Goal: Transaction & Acquisition: Purchase product/service

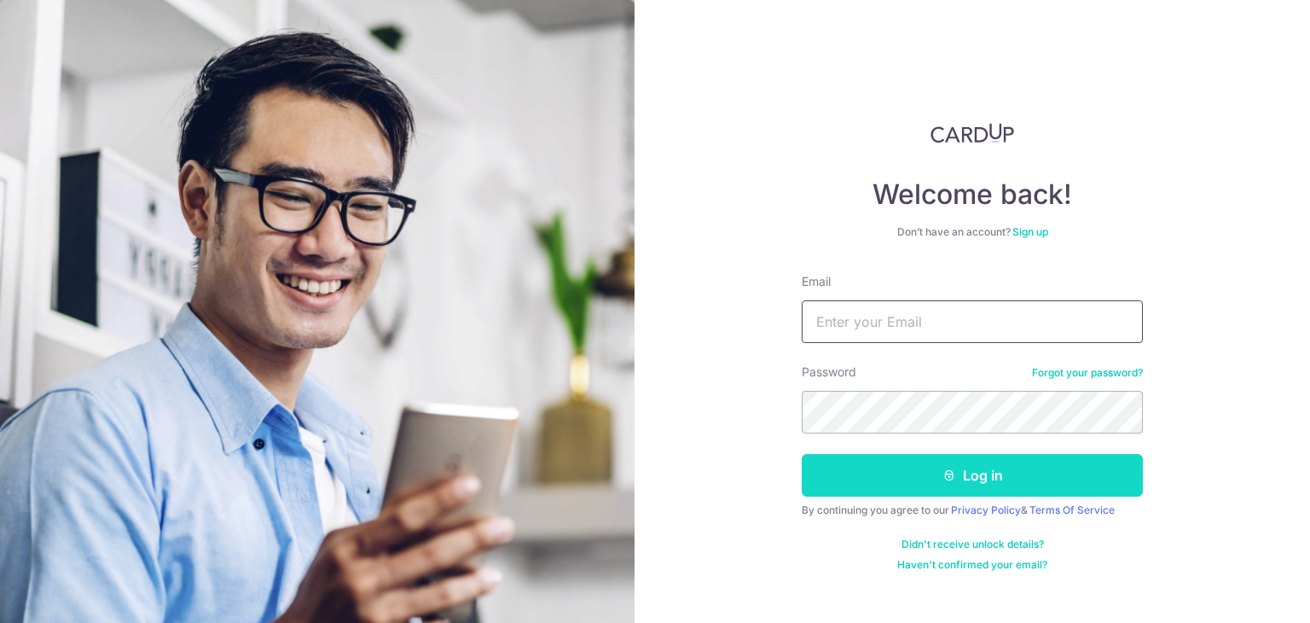
type input "[EMAIL_ADDRESS][DOMAIN_NAME]"
click at [931, 471] on button "Log in" at bounding box center [972, 475] width 341 height 43
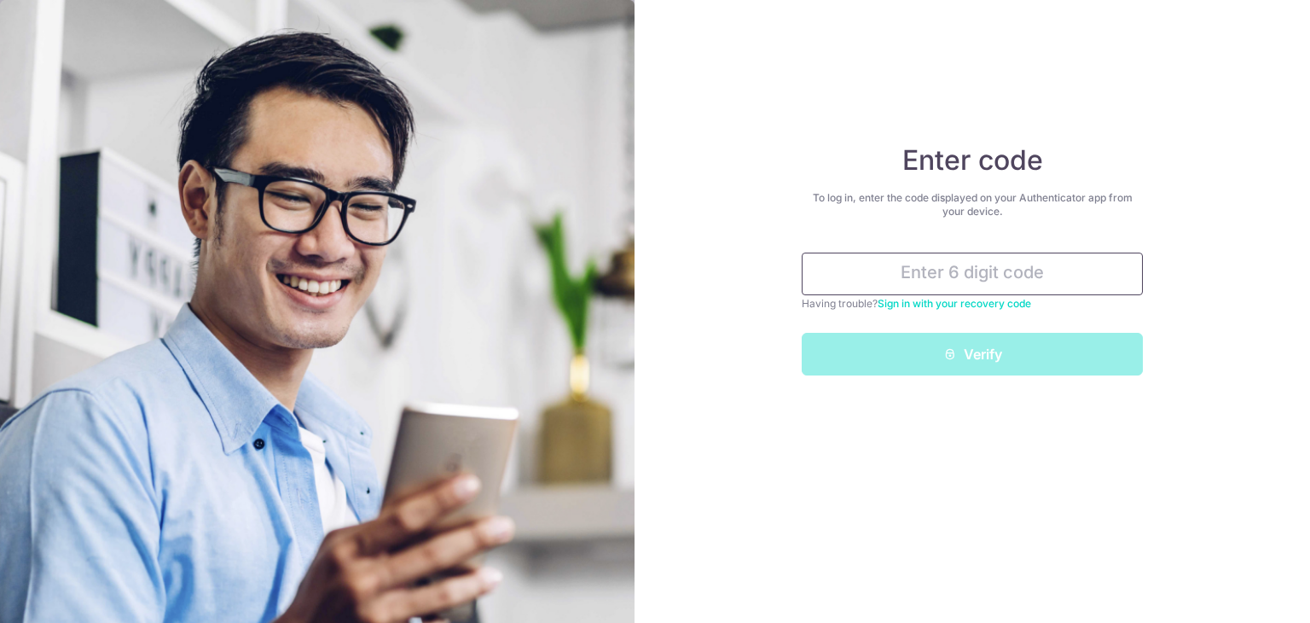
click at [981, 278] on input "text" at bounding box center [972, 273] width 341 height 43
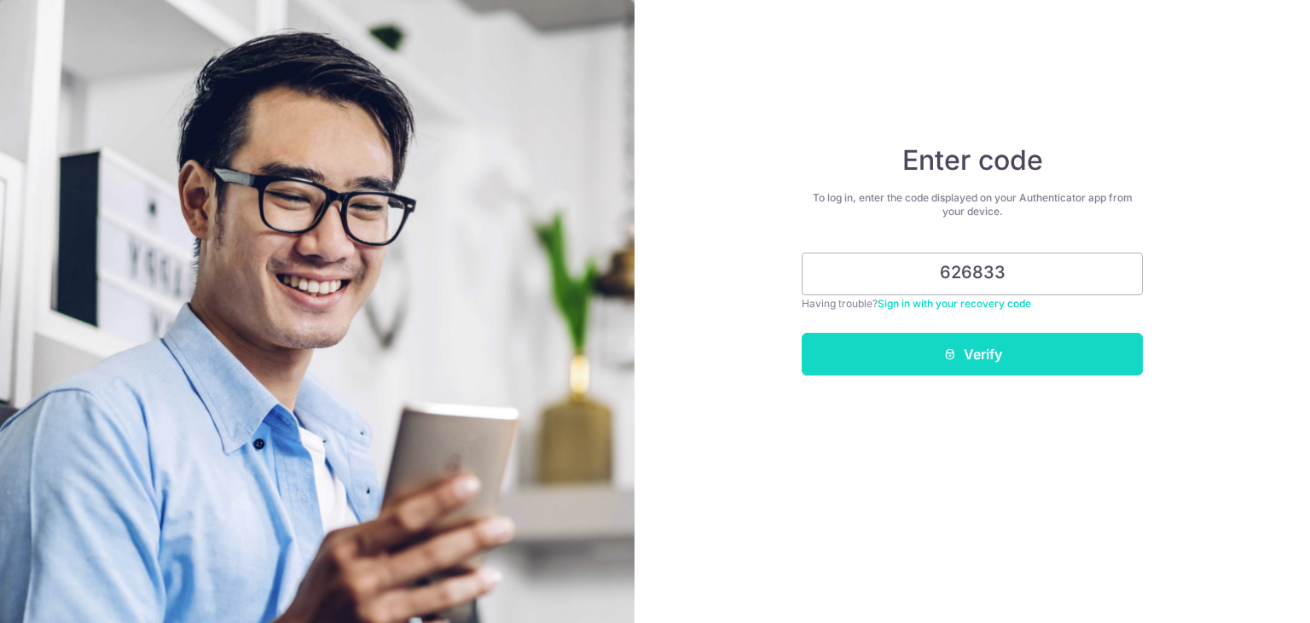
type input "626833"
click at [1046, 356] on button "Verify" at bounding box center [972, 354] width 341 height 43
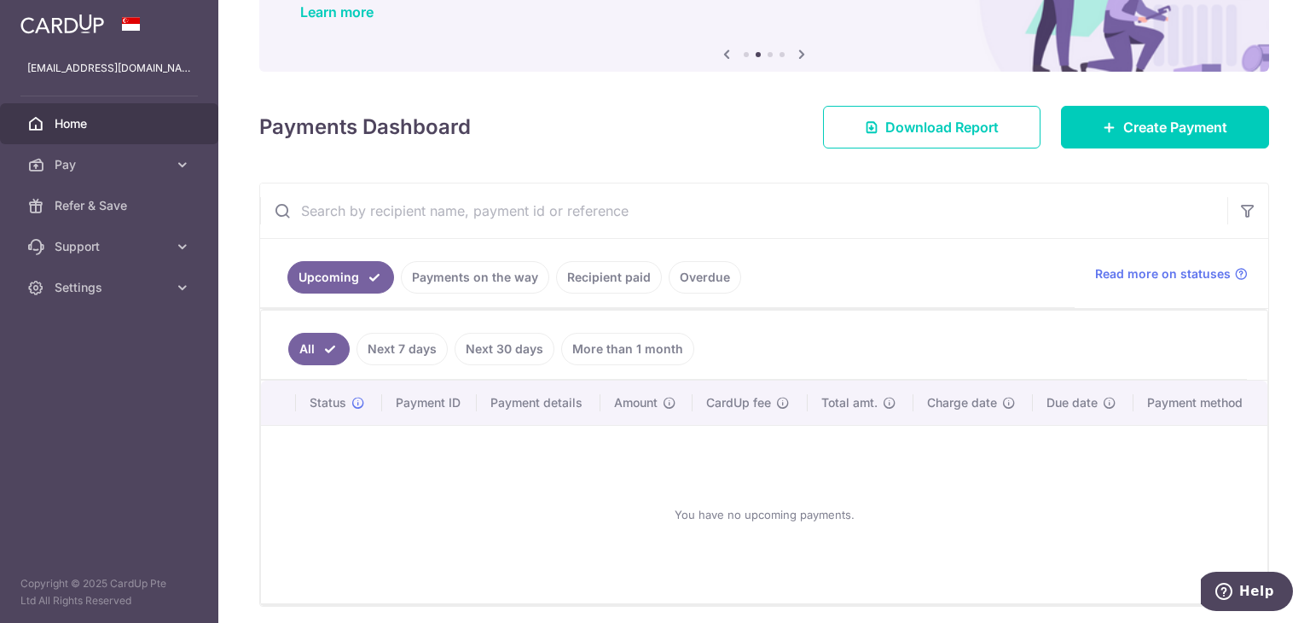
scroll to position [208, 0]
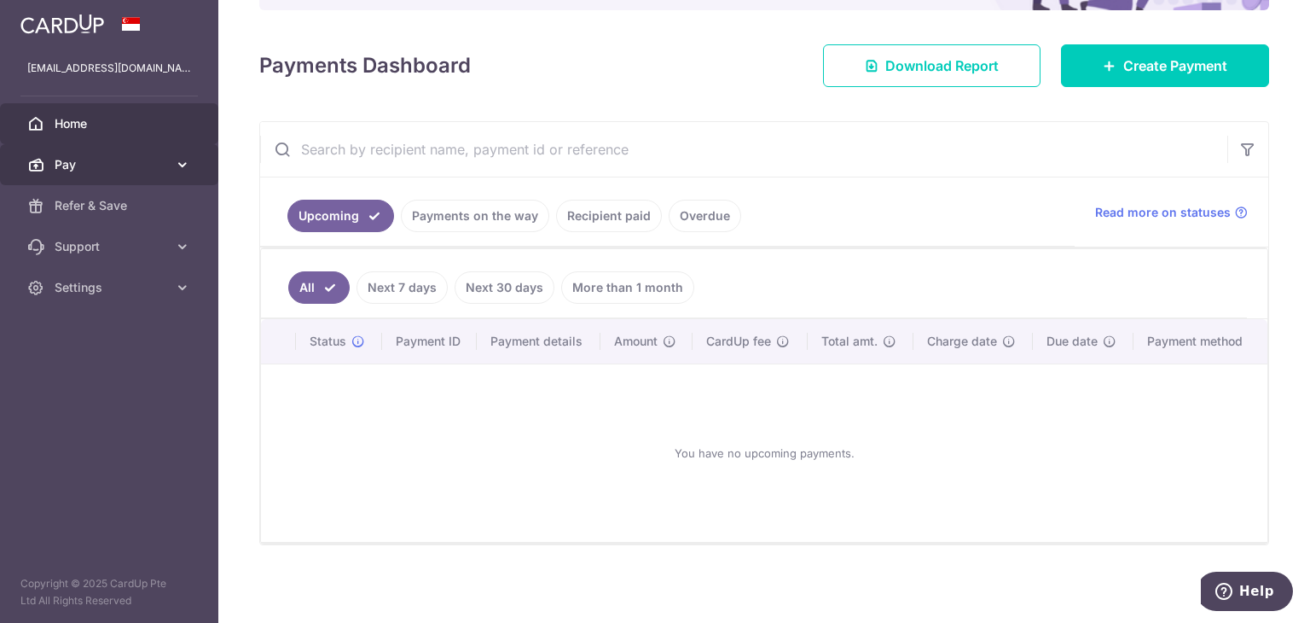
click at [136, 153] on link "Pay" at bounding box center [109, 164] width 218 height 41
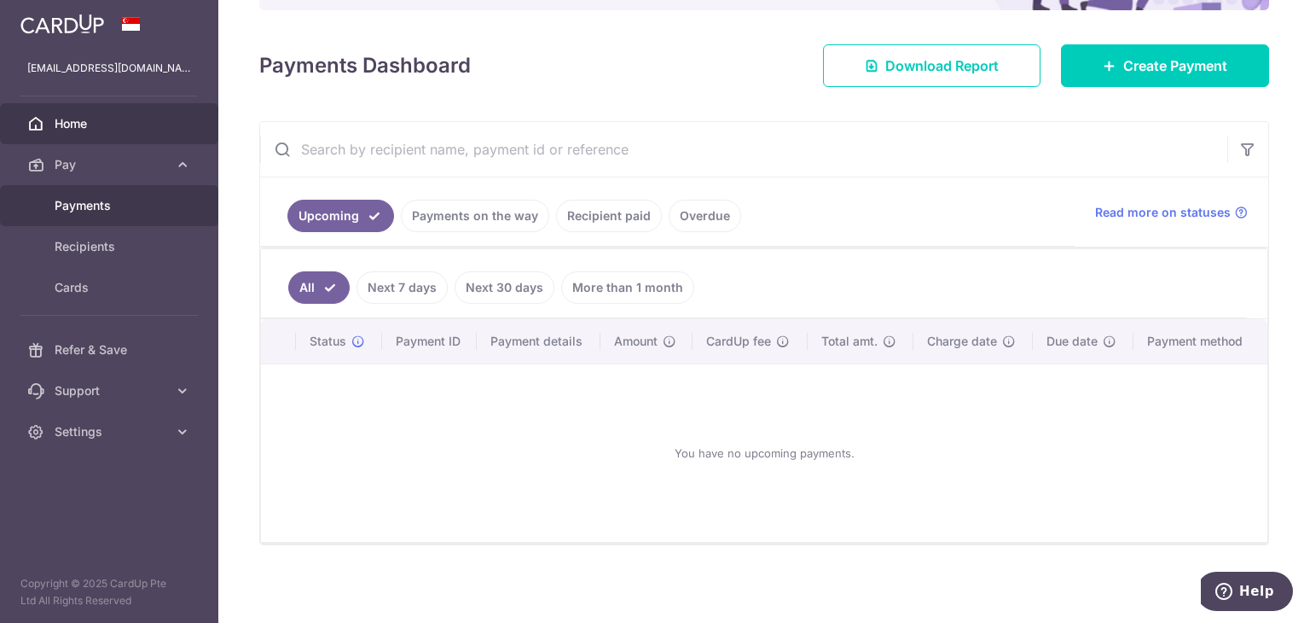
click at [134, 207] on span "Payments" at bounding box center [111, 205] width 113 height 17
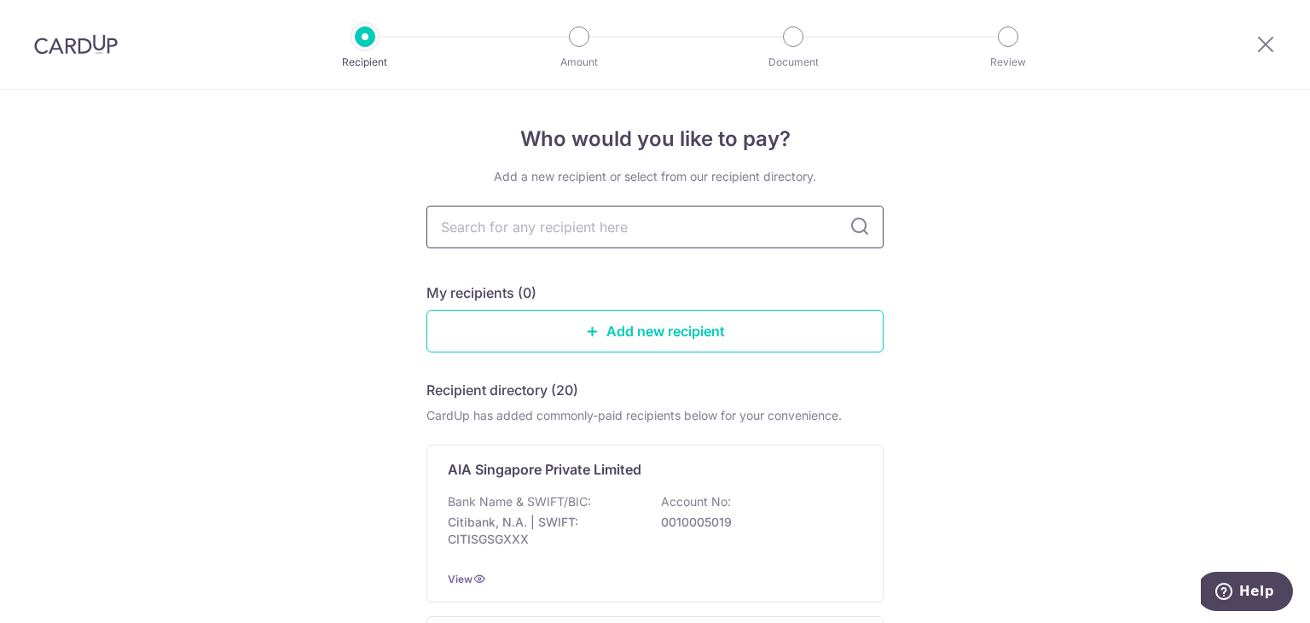
click at [655, 230] on input "text" at bounding box center [654, 227] width 457 height 43
type input "manu"
click at [855, 227] on icon at bounding box center [859, 227] width 20 height 20
click at [736, 229] on input "manu" at bounding box center [654, 227] width 457 height 43
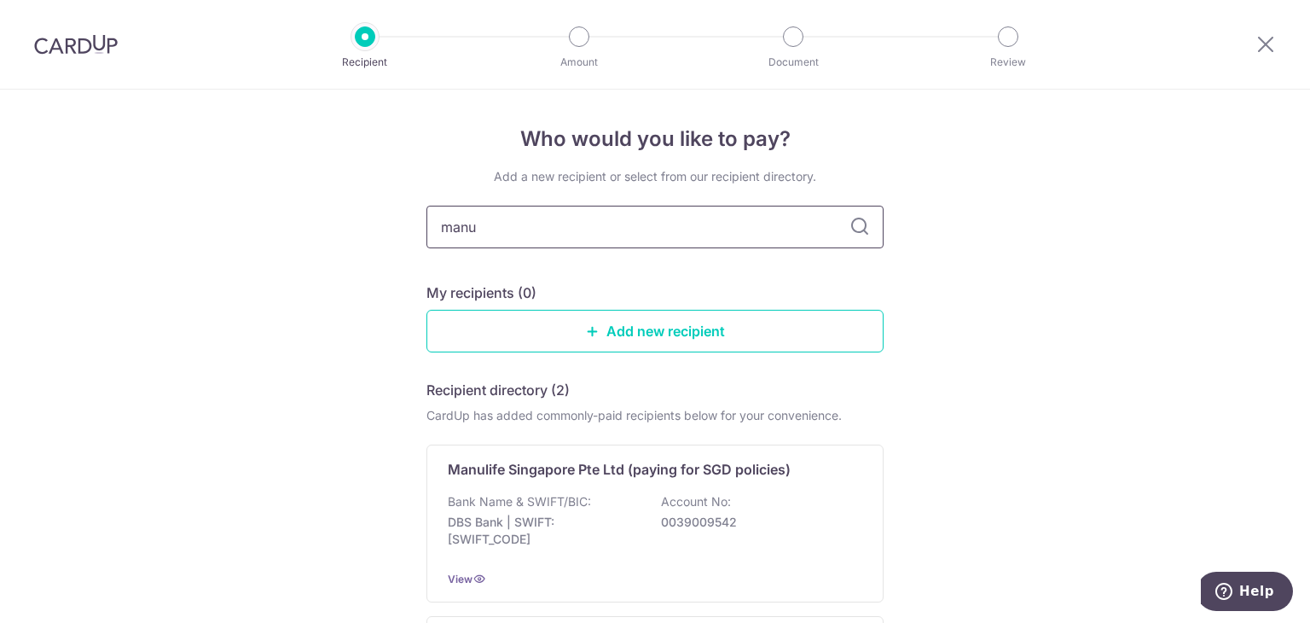
click at [736, 229] on input "manu" at bounding box center [654, 227] width 457 height 43
click at [720, 236] on input "text" at bounding box center [654, 227] width 457 height 43
click at [721, 233] on input "text" at bounding box center [654, 227] width 457 height 43
type input "manu"
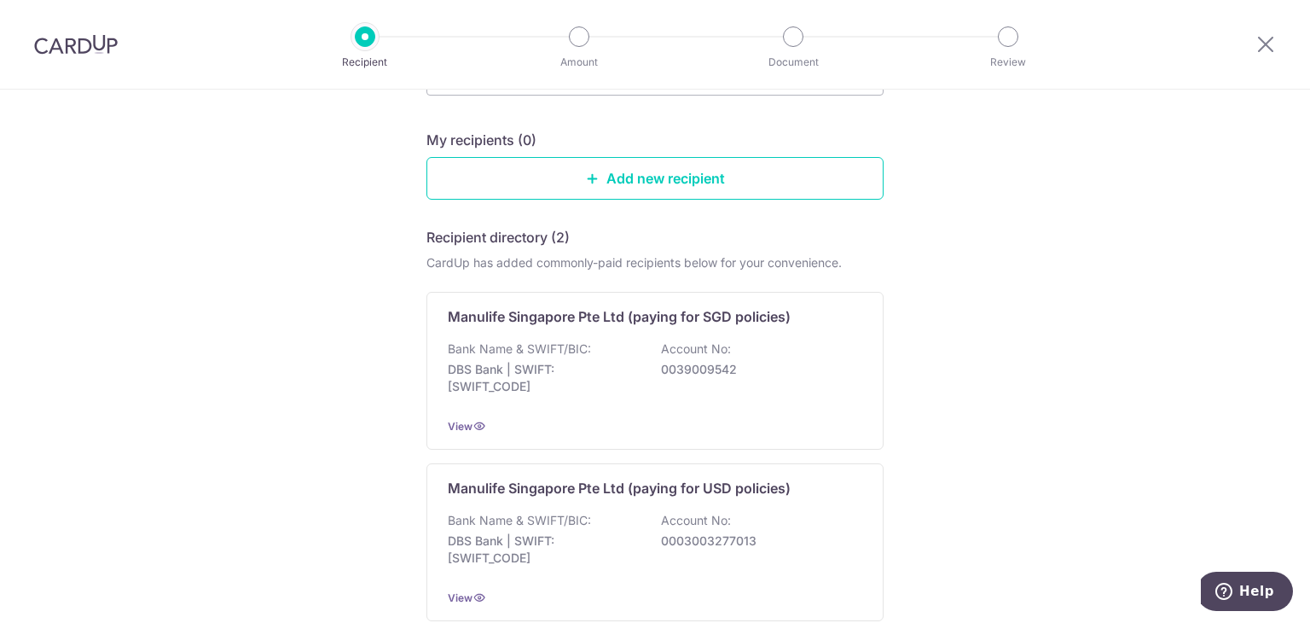
scroll to position [256, 0]
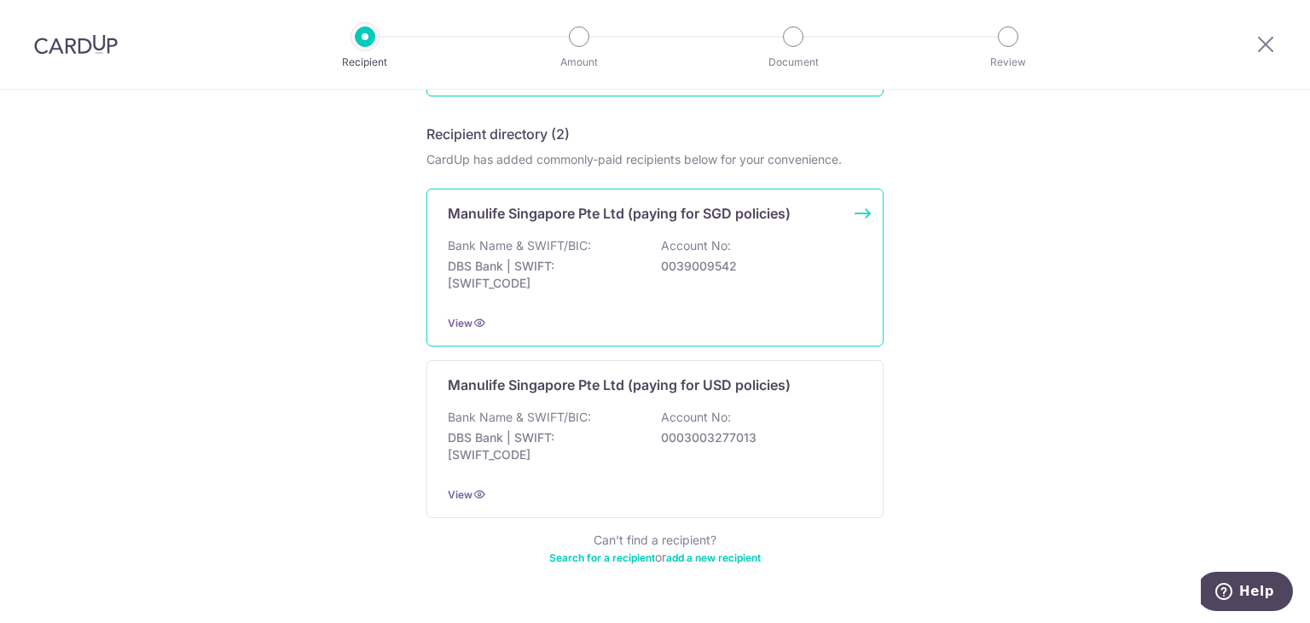
click at [766, 260] on p "0039009542" at bounding box center [756, 266] width 191 height 17
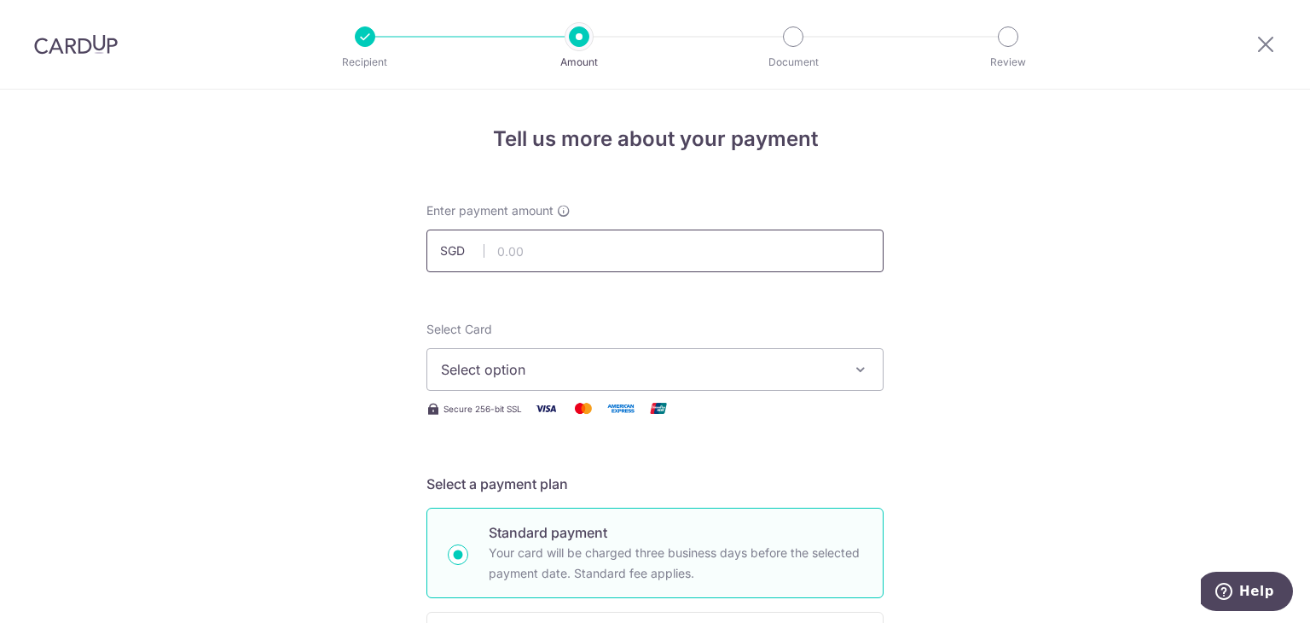
drag, startPoint x: 0, startPoint y: 0, endPoint x: 757, endPoint y: 260, distance: 800.8
click at [757, 260] on input "text" at bounding box center [654, 250] width 457 height 43
type input "26,683.68"
drag, startPoint x: 1191, startPoint y: 366, endPoint x: 1033, endPoint y: 384, distance: 158.8
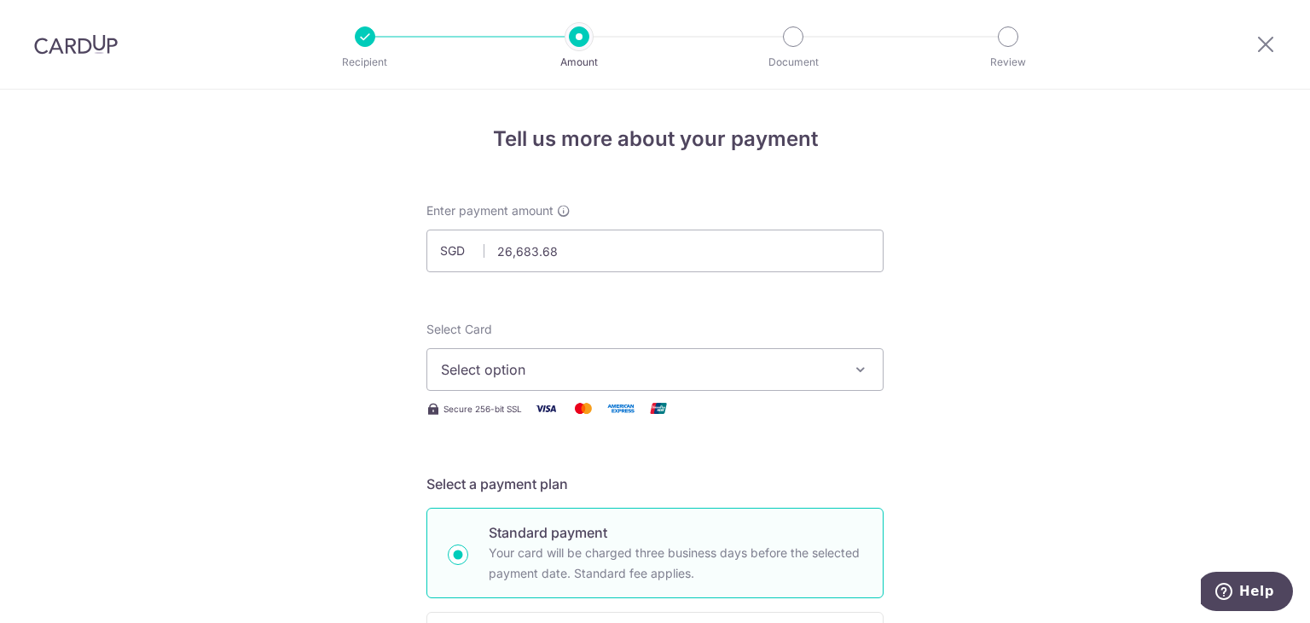
click at [831, 372] on span "Select option" at bounding box center [639, 369] width 397 height 20
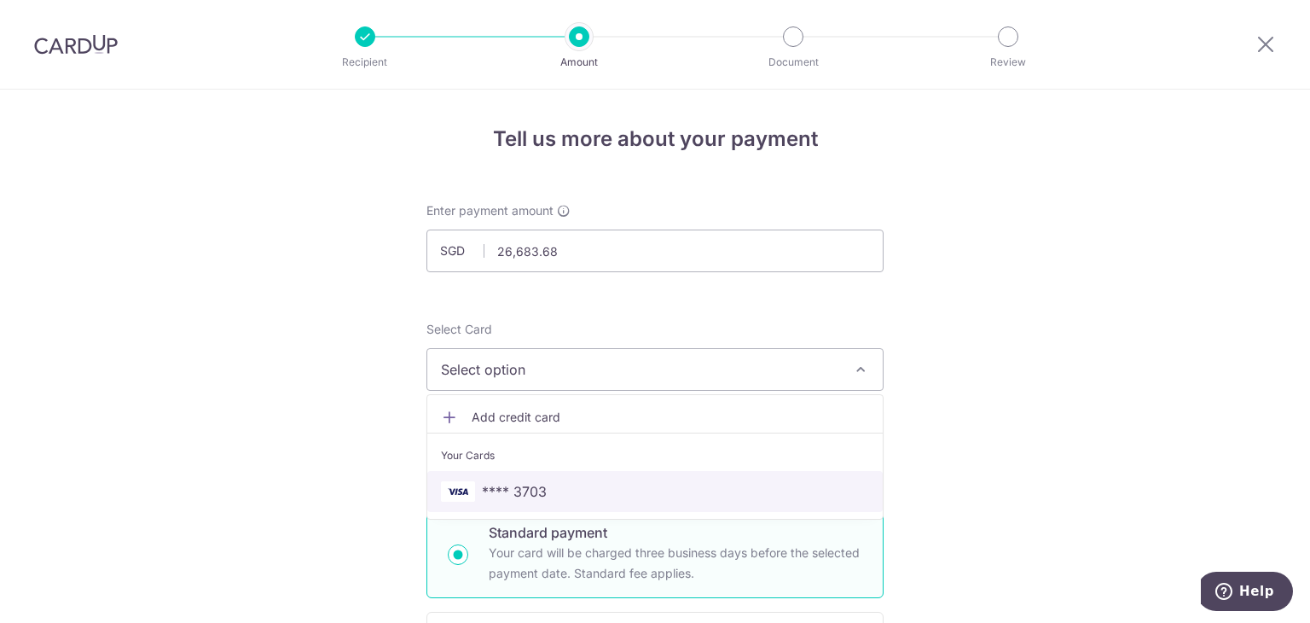
drag, startPoint x: 689, startPoint y: 479, endPoint x: 774, endPoint y: 465, distance: 86.5
click at [689, 481] on span "**** 3703" at bounding box center [655, 491] width 428 height 20
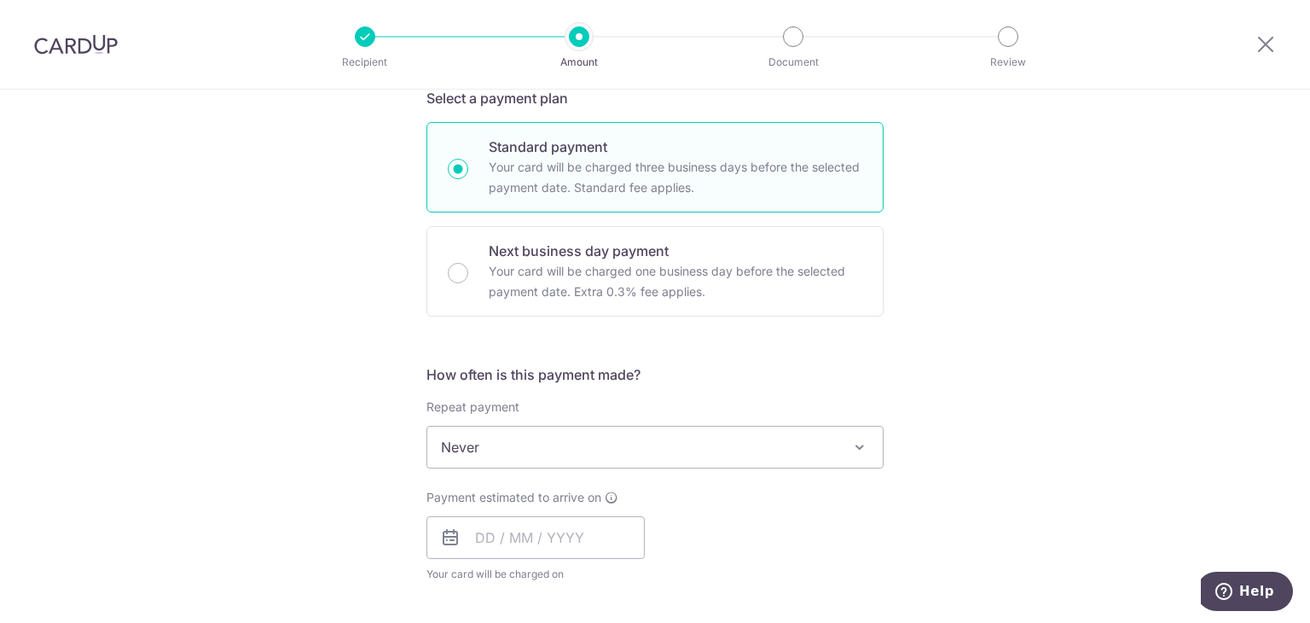
scroll to position [426, 0]
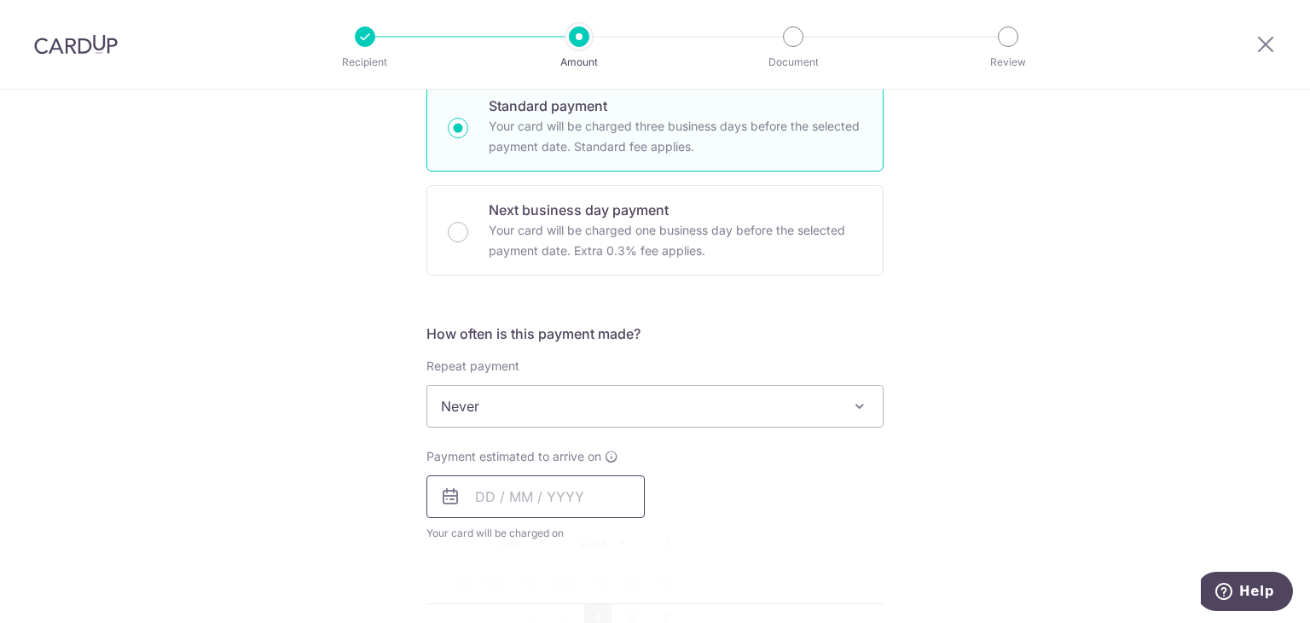
click at [583, 493] on input "text" at bounding box center [535, 496] width 218 height 43
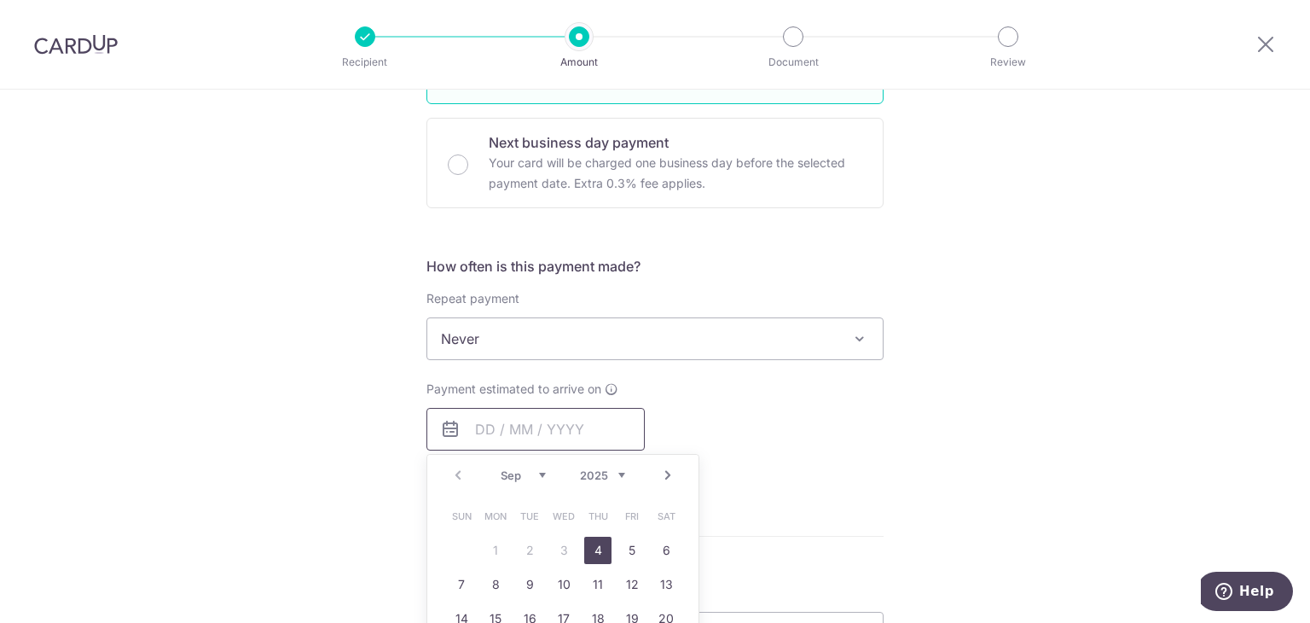
scroll to position [597, 0]
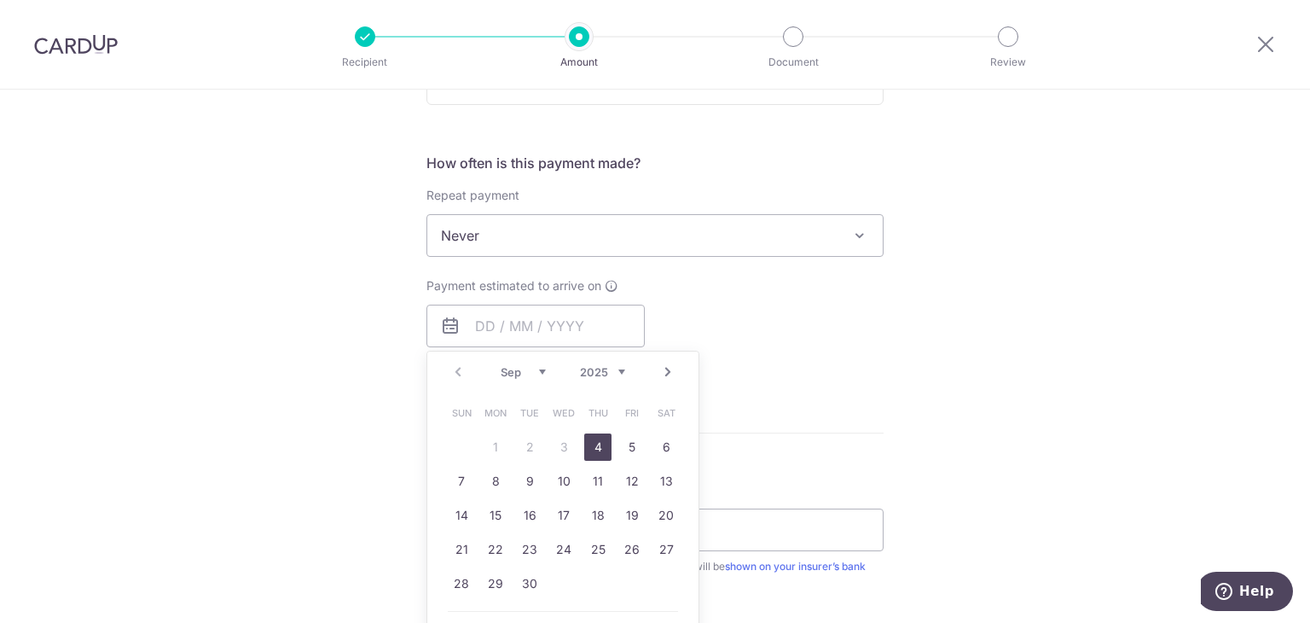
click at [585, 438] on link "4" at bounding box center [597, 446] width 27 height 27
type input "[DATE]"
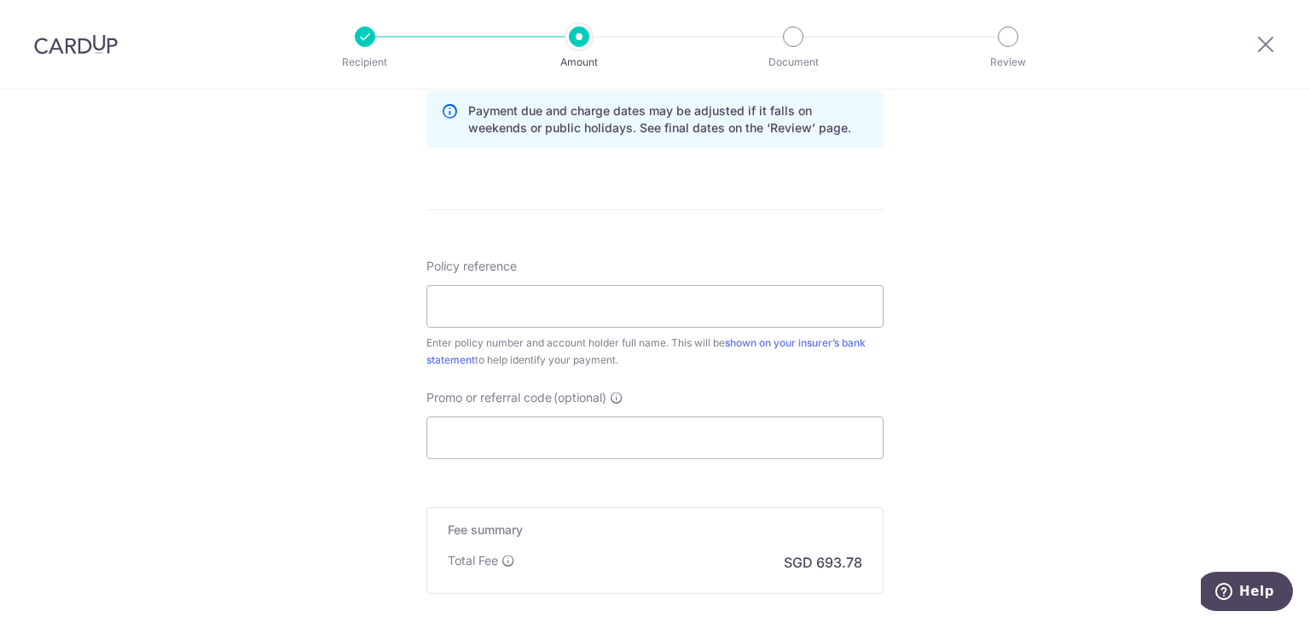
scroll to position [938, 0]
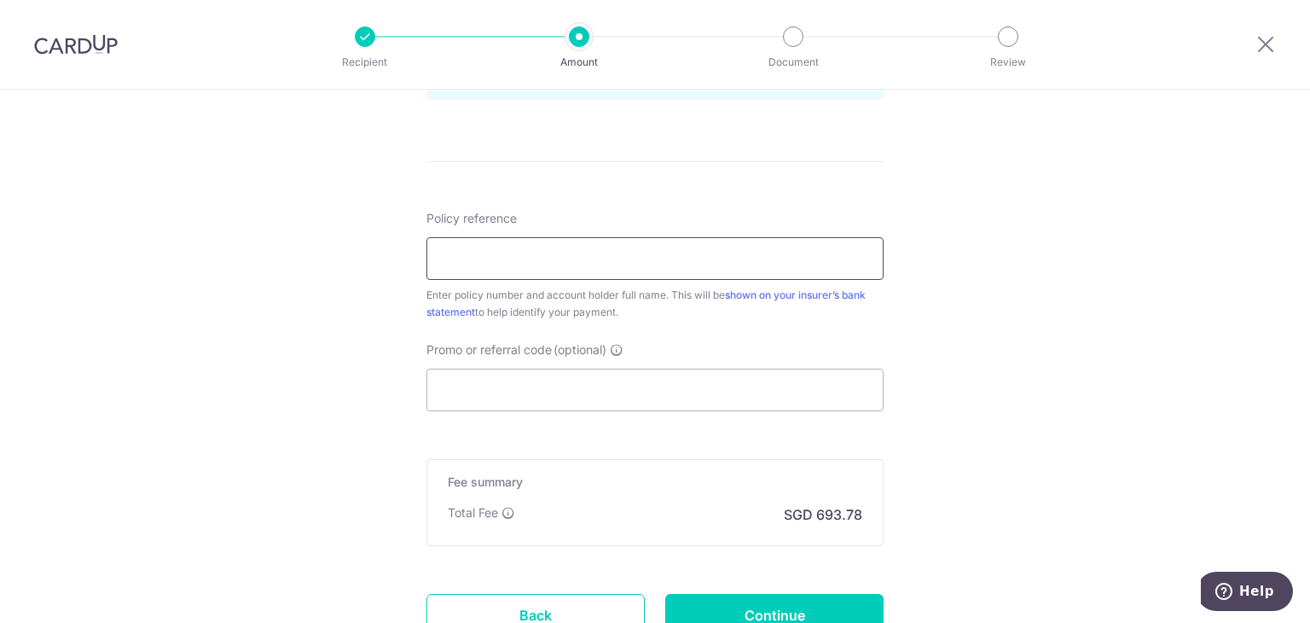
click at [623, 246] on input "Policy reference" at bounding box center [654, 258] width 457 height 43
type input "2451841641"
click at [652, 376] on input "Promo or referral code (optional)" at bounding box center [654, 389] width 457 height 43
paste input "OFF225"
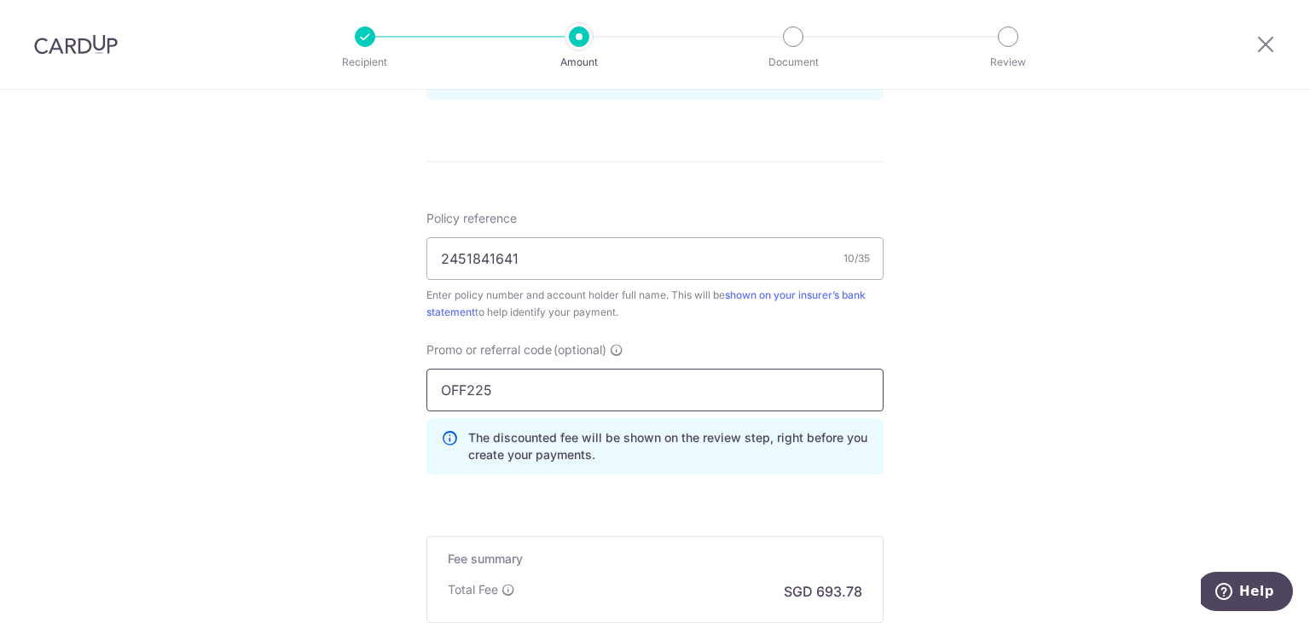
type input "OFF225"
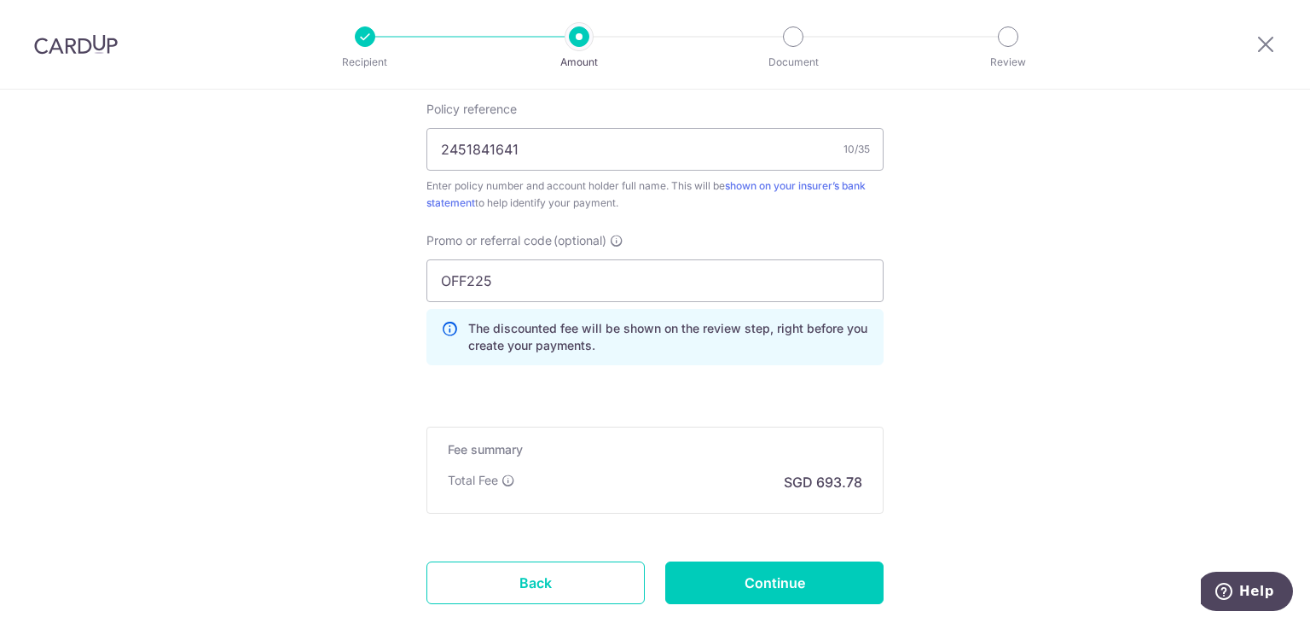
scroll to position [1154, 0]
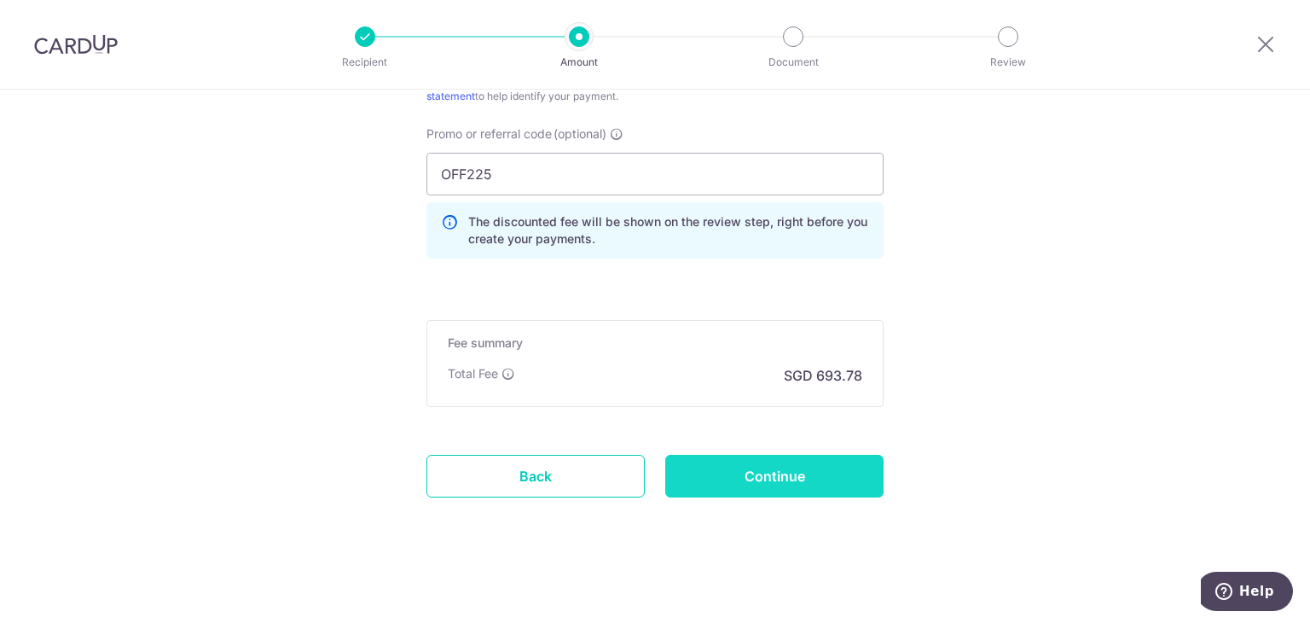
click at [749, 472] on input "Continue" at bounding box center [774, 476] width 218 height 43
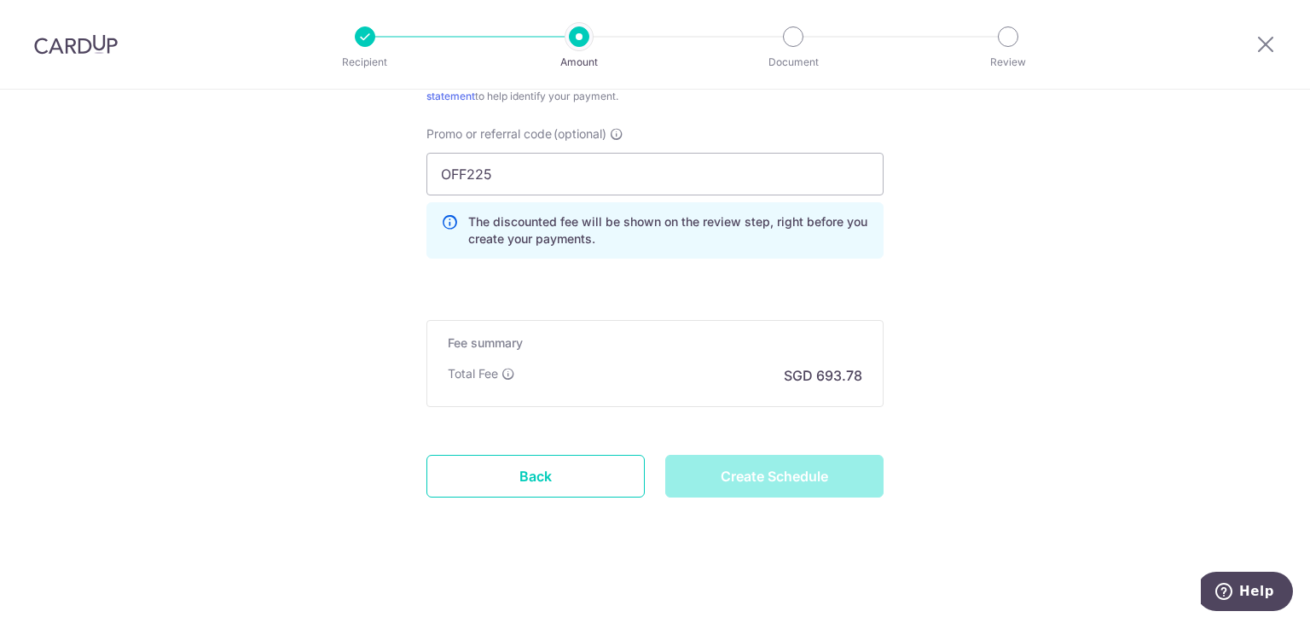
type input "Create Schedule"
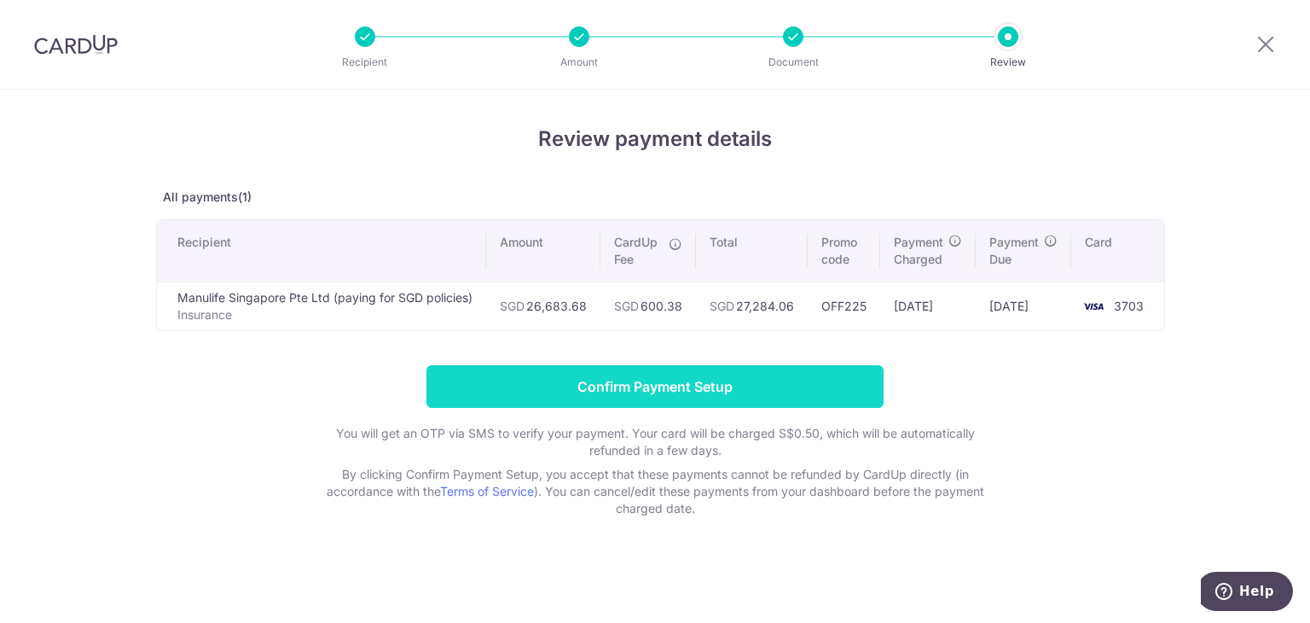
click at [824, 369] on input "Confirm Payment Setup" at bounding box center [654, 386] width 457 height 43
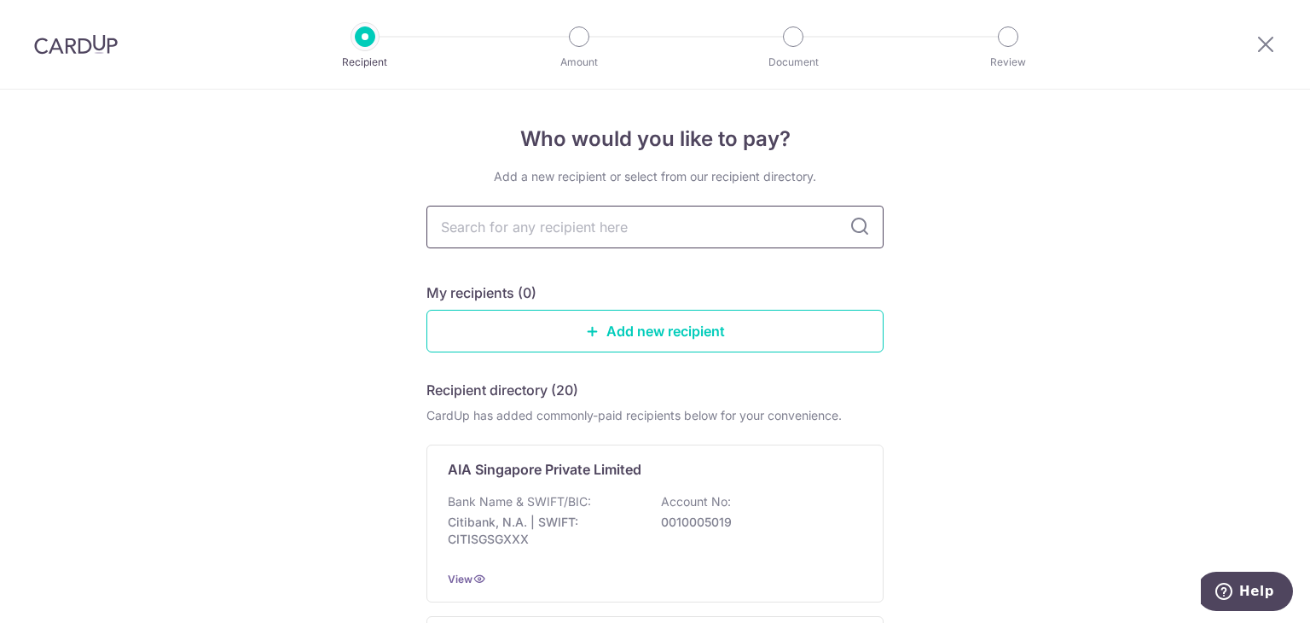
click at [466, 223] on input "text" at bounding box center [654, 227] width 457 height 43
type input "manu"
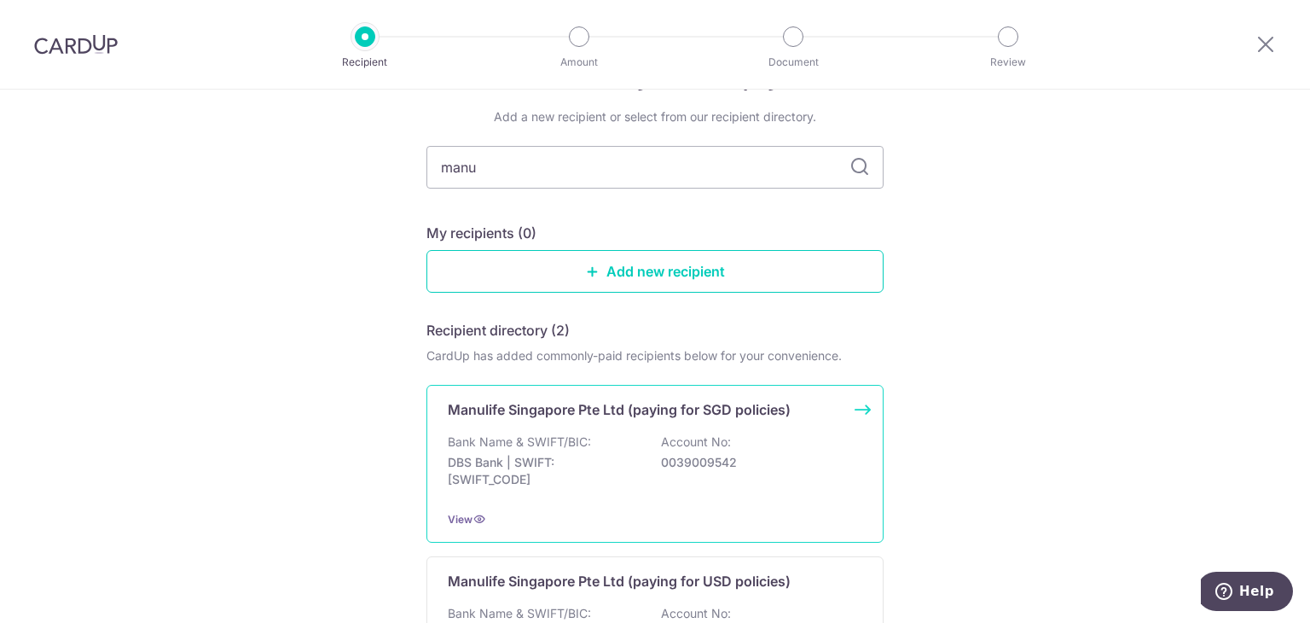
scroll to position [85, 0]
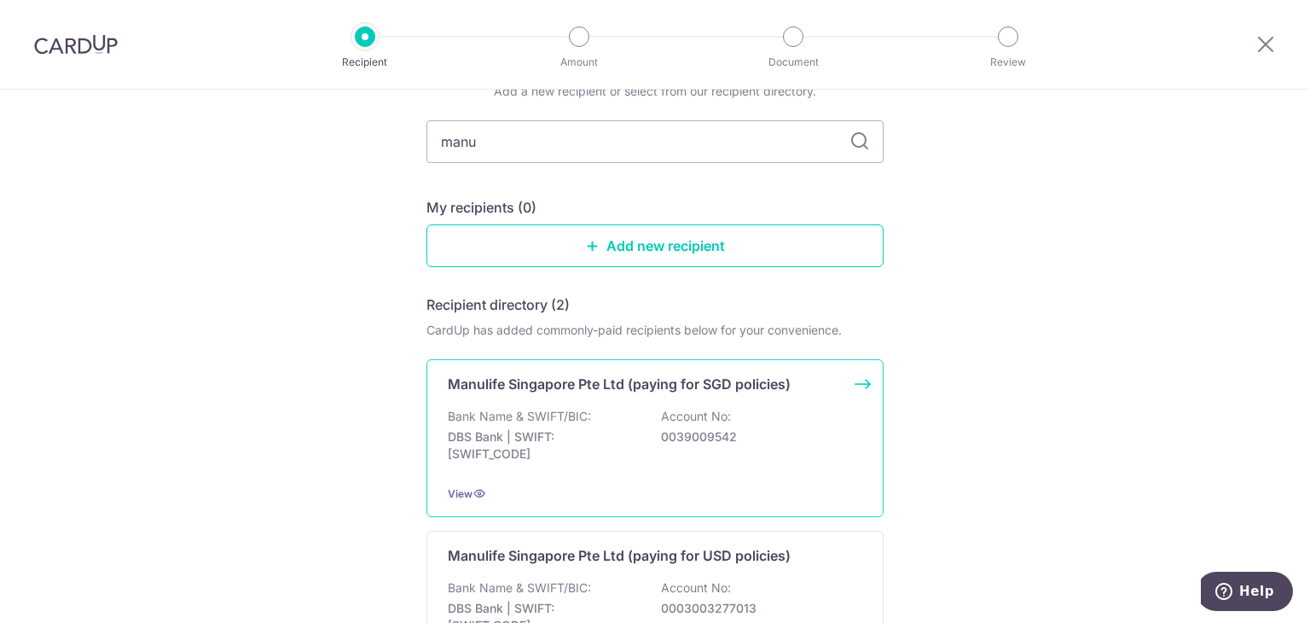
click at [772, 415] on div "Bank Name & SWIFT/BIC: DBS Bank | SWIFT: DBSSSGSGXXX Account No: 0039009542" at bounding box center [655, 439] width 415 height 63
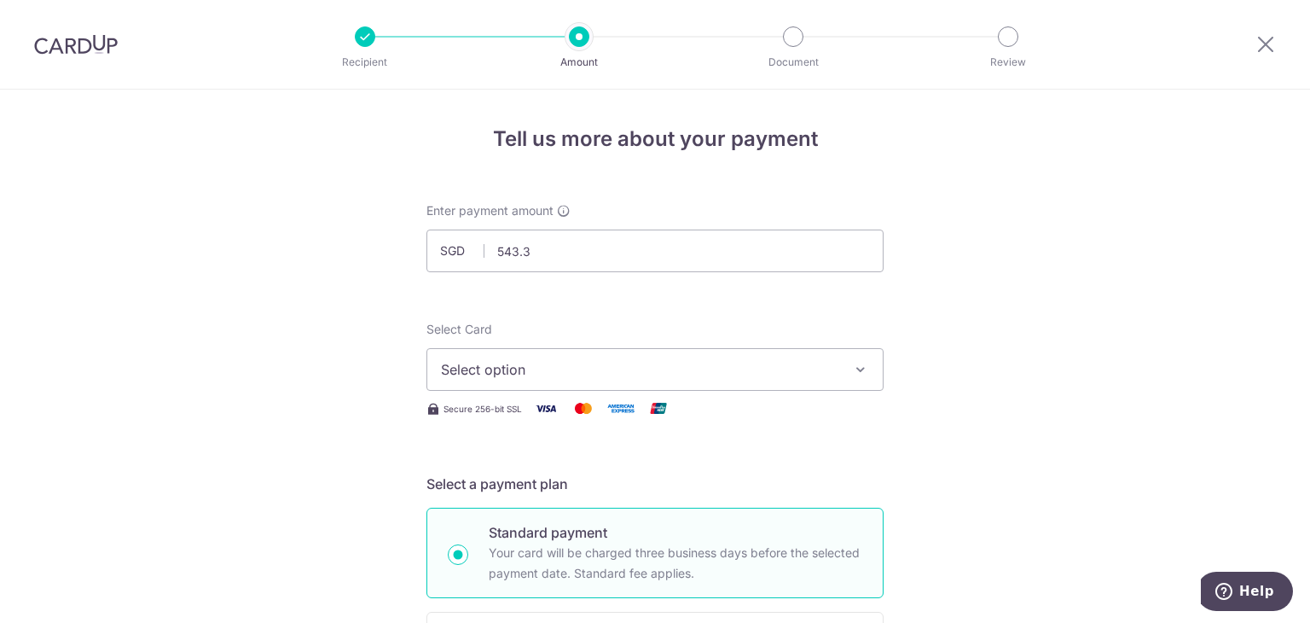
type input "543.35"
click at [600, 380] on button "Select option" at bounding box center [654, 369] width 457 height 43
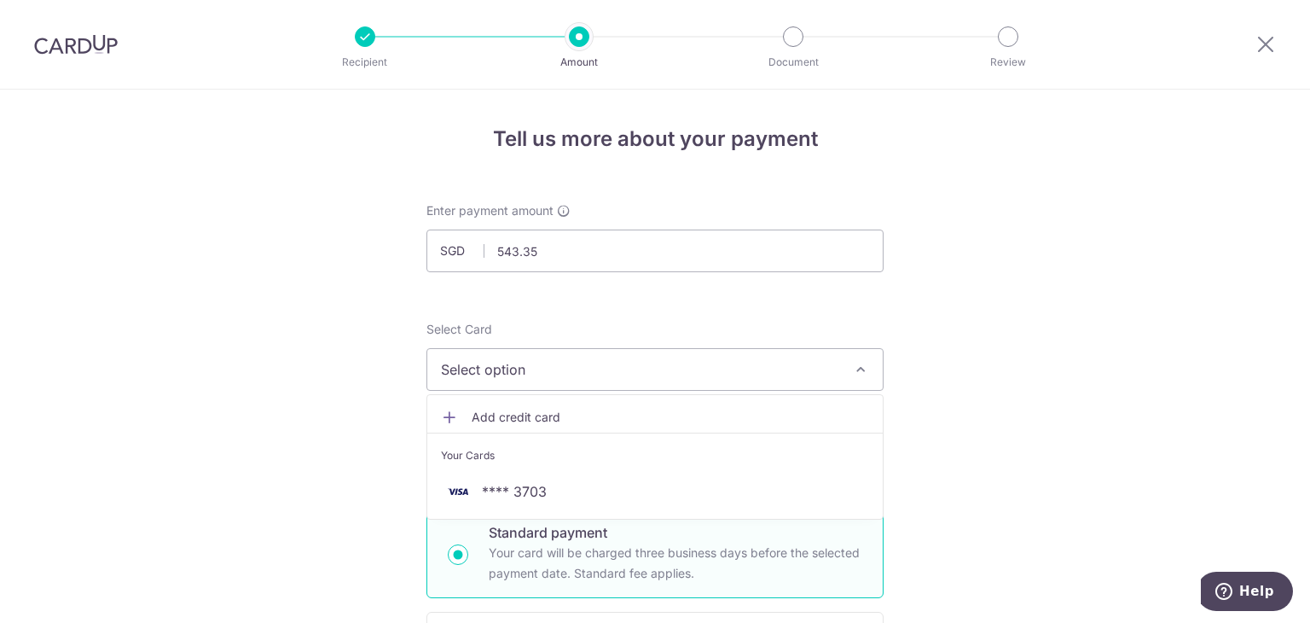
click at [571, 462] on div "Your Cards" at bounding box center [655, 455] width 428 height 17
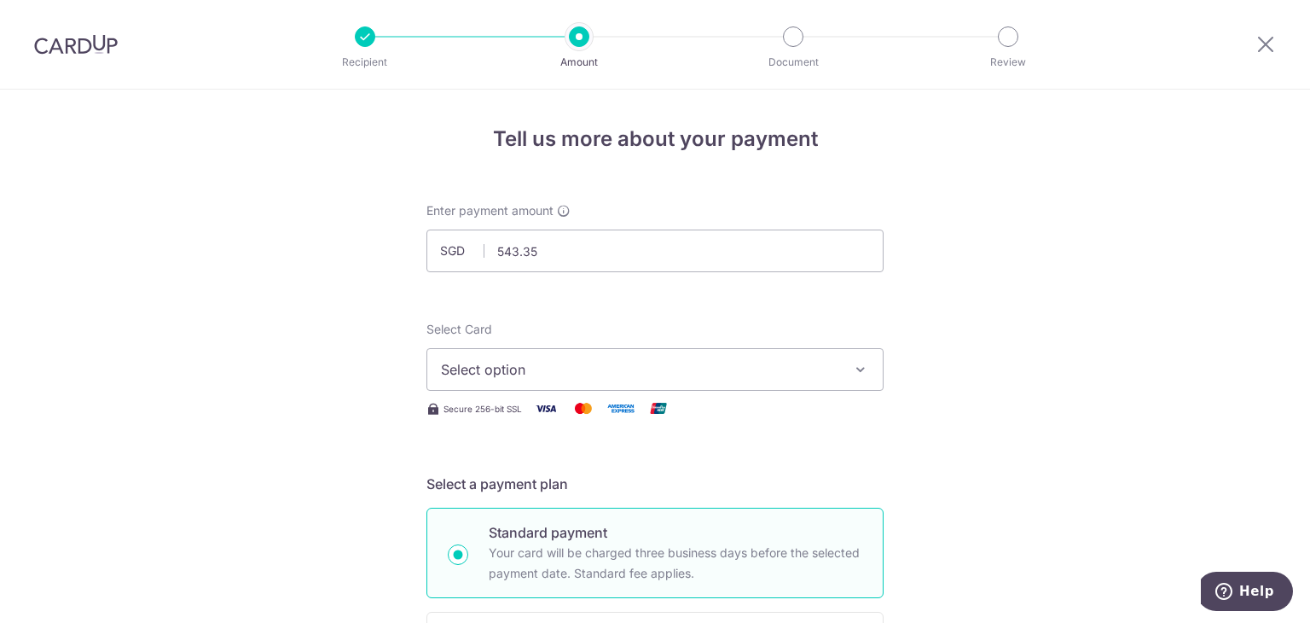
click at [621, 374] on span "Select option" at bounding box center [639, 369] width 397 height 20
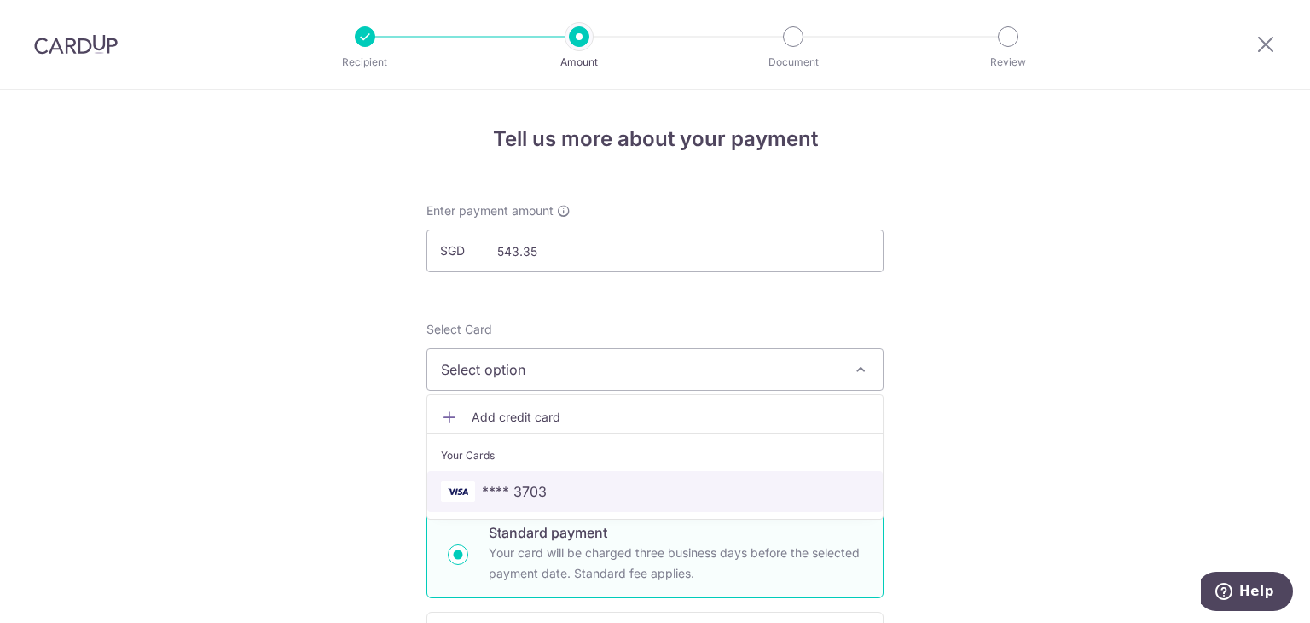
click at [583, 474] on link "**** 3703" at bounding box center [654, 491] width 455 height 41
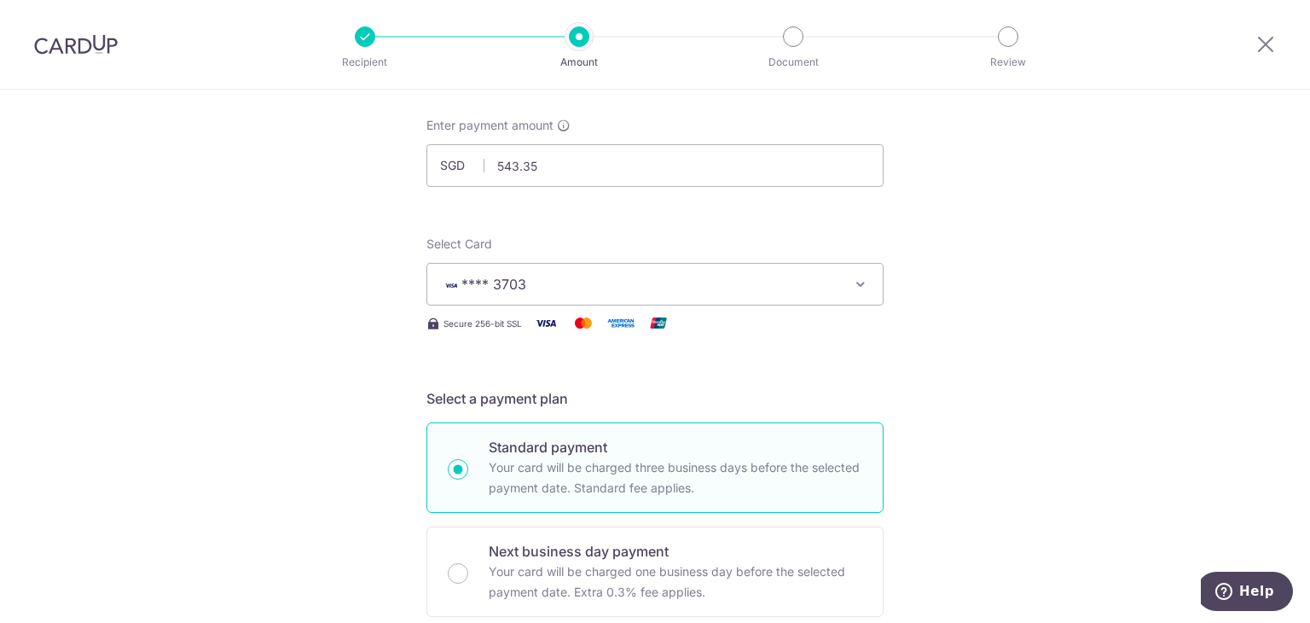
scroll to position [426, 0]
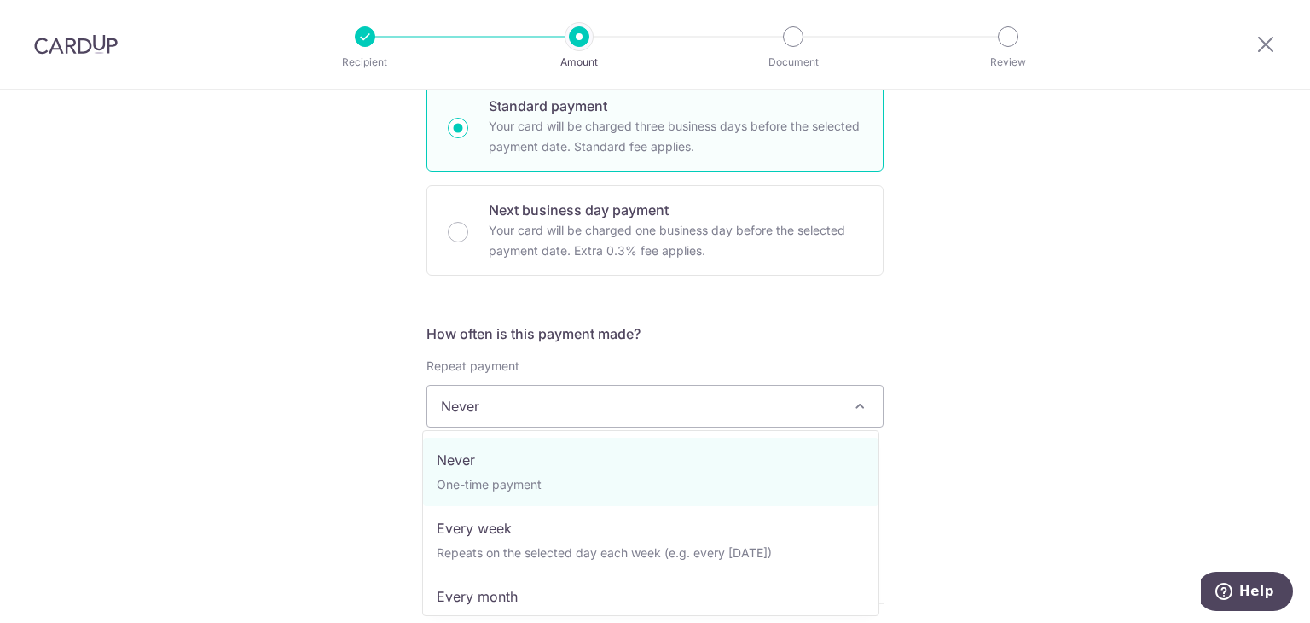
click at [643, 398] on span "Never" at bounding box center [654, 406] width 455 height 41
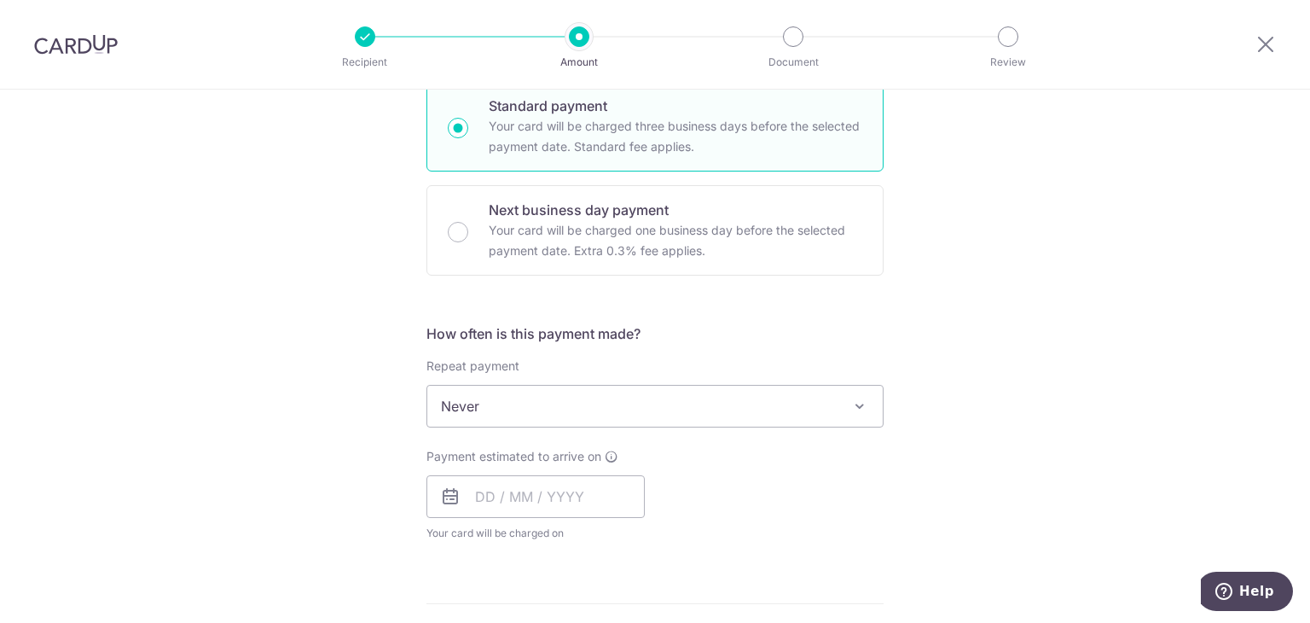
click at [643, 398] on span "Never" at bounding box center [654, 406] width 455 height 41
click at [510, 498] on input "text" at bounding box center [535, 496] width 218 height 43
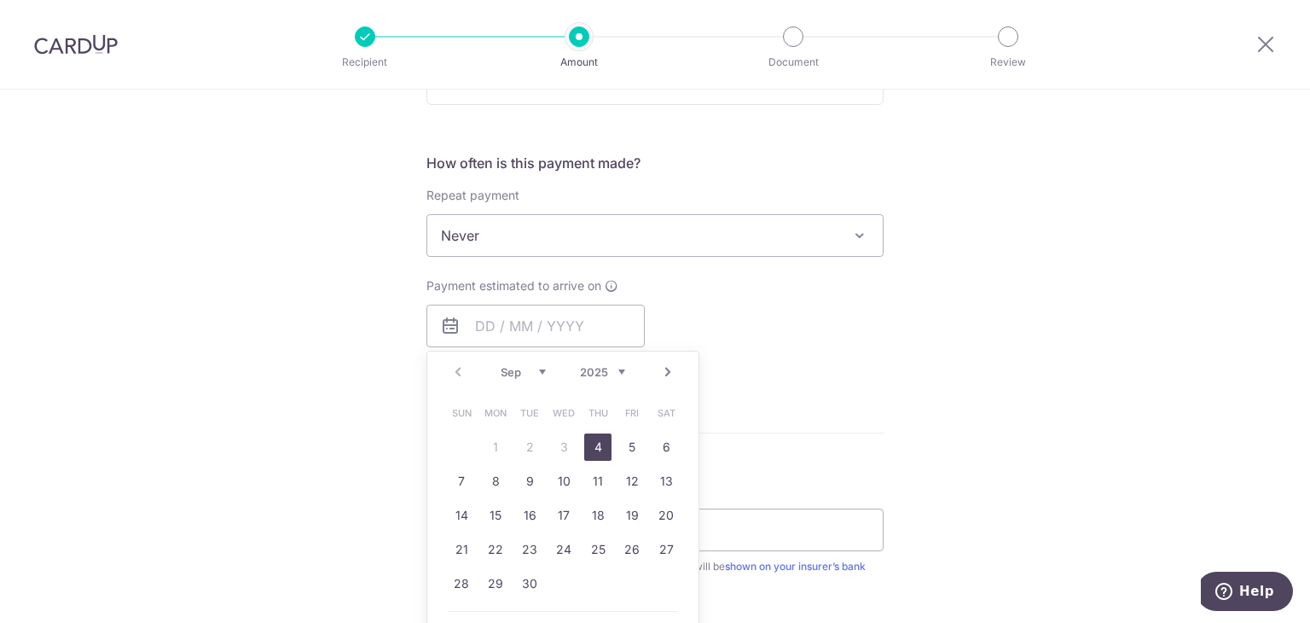
drag, startPoint x: 594, startPoint y: 444, endPoint x: 753, endPoint y: 370, distance: 175.9
click at [594, 444] on link "4" at bounding box center [597, 446] width 27 height 27
type input "[DATE]"
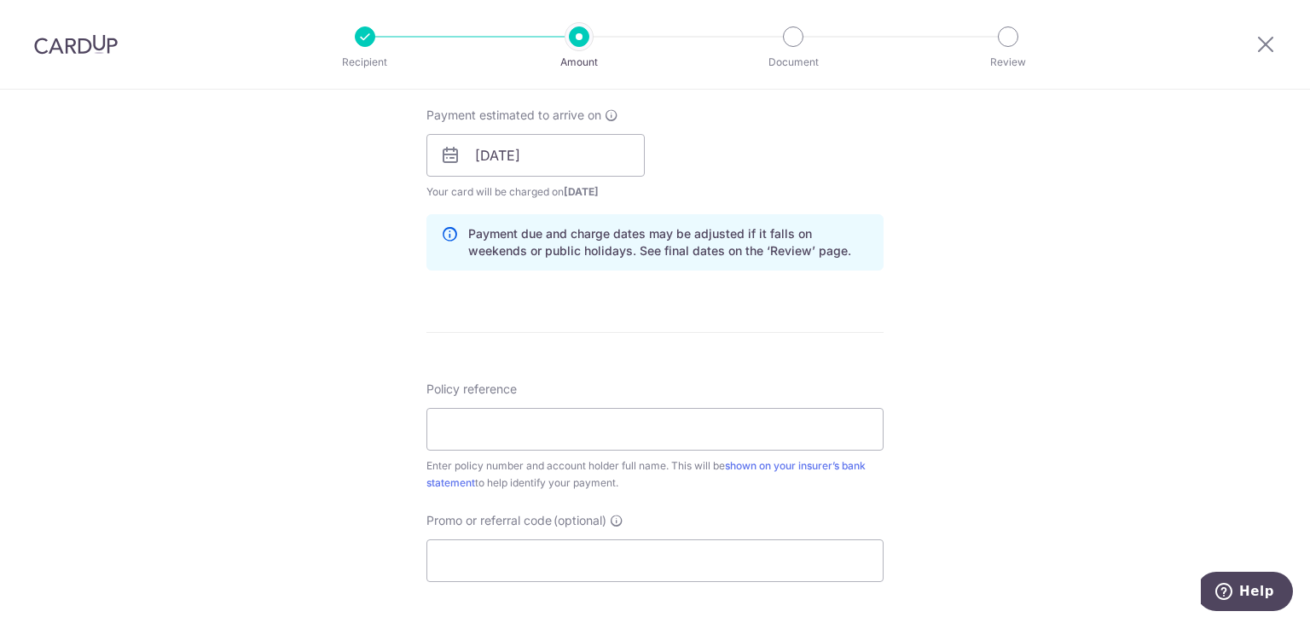
scroll to position [853, 0]
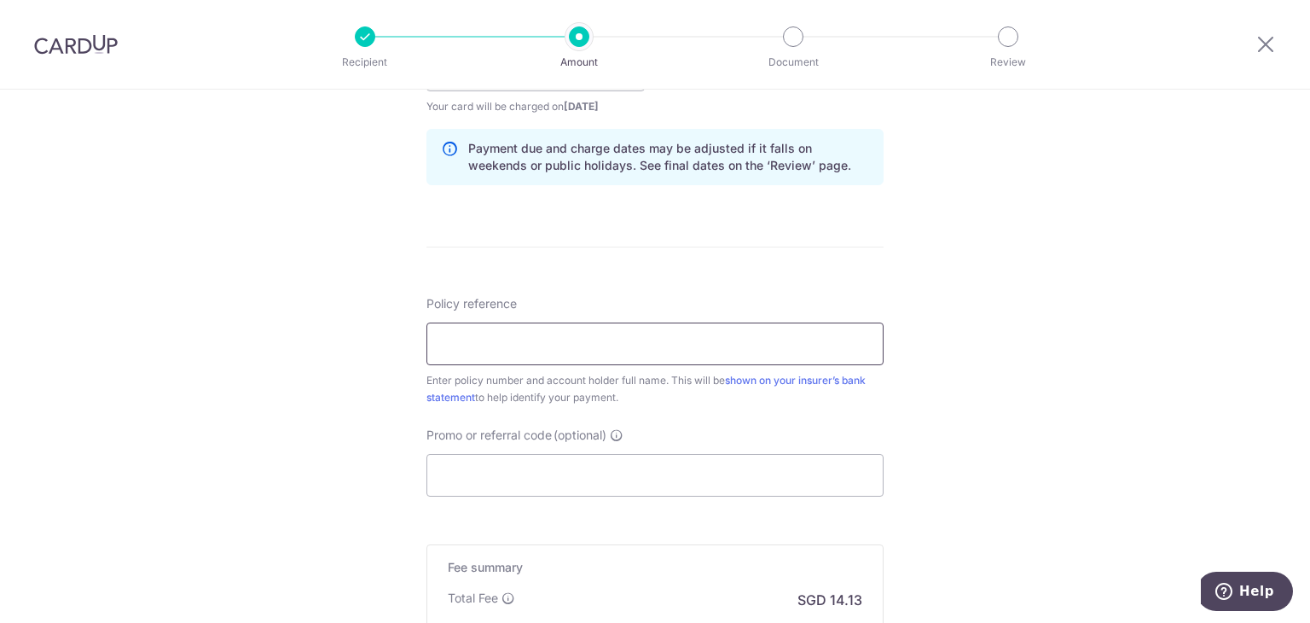
click at [642, 344] on input "Policy reference" at bounding box center [654, 343] width 457 height 43
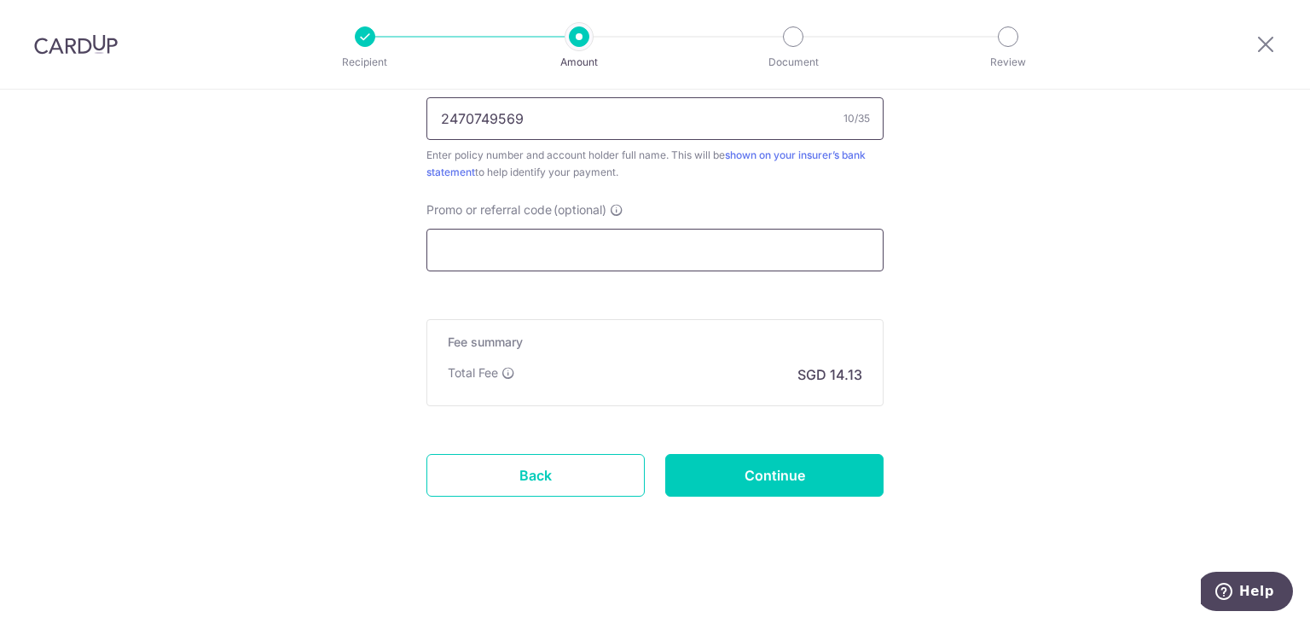
type input "2470749569"
click at [615, 258] on input "Promo or referral code (optional)" at bounding box center [654, 250] width 457 height 43
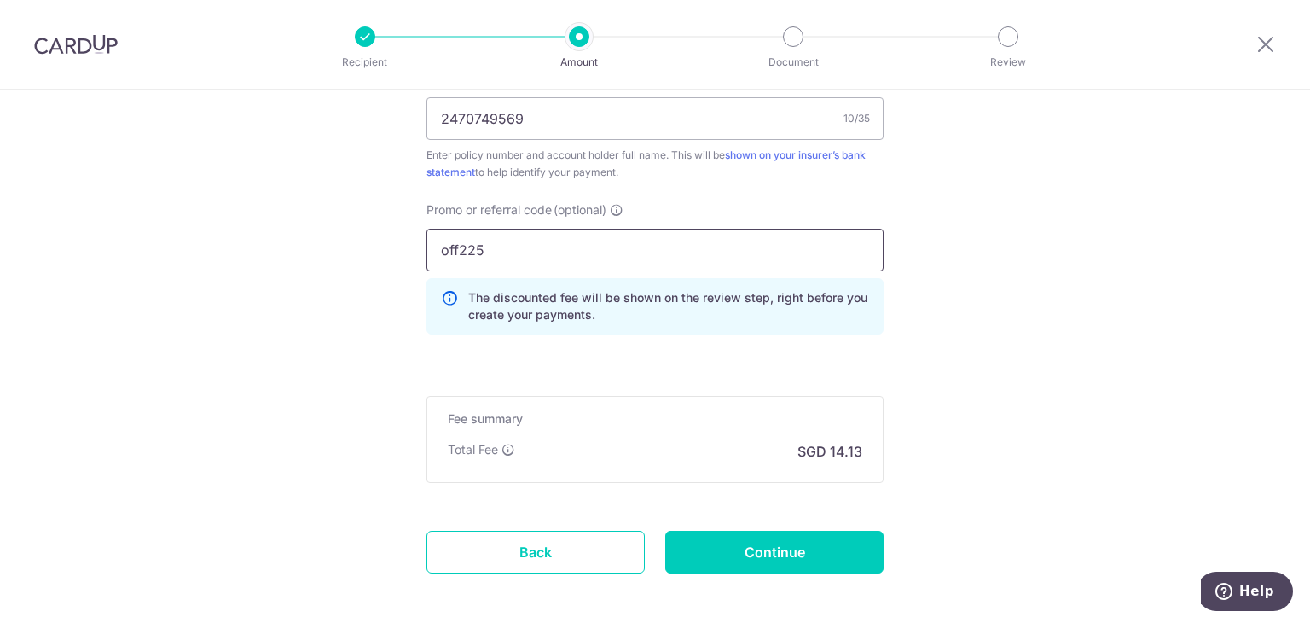
type input "off225"
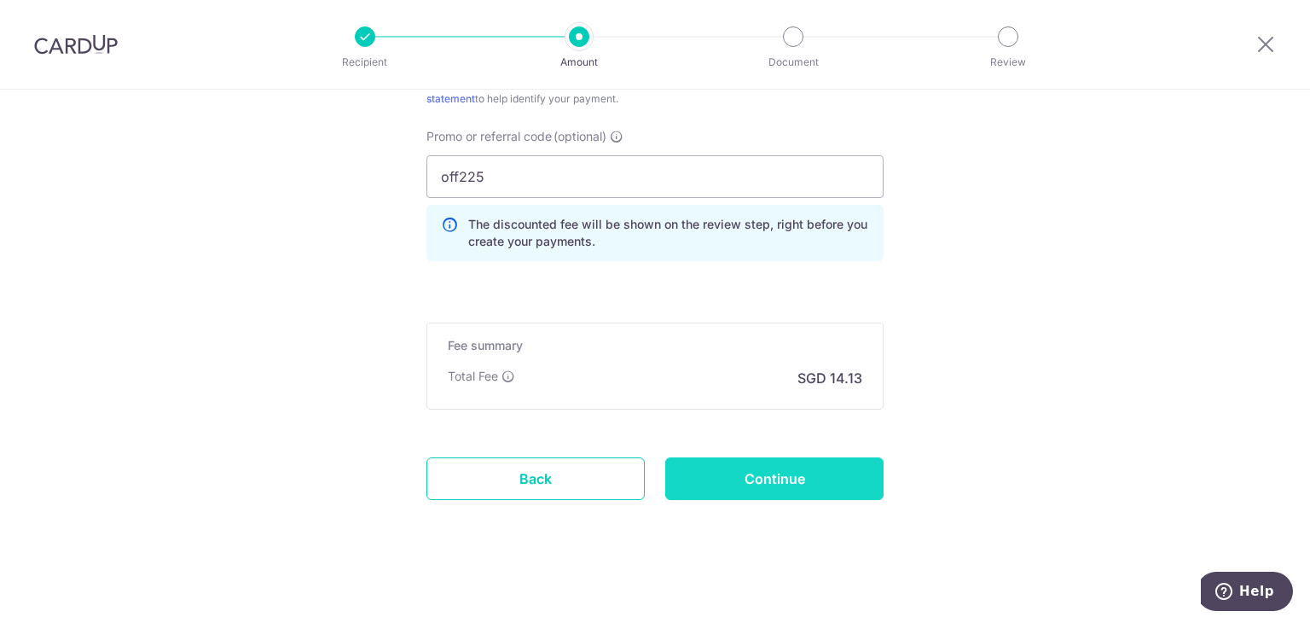
scroll to position [1154, 0]
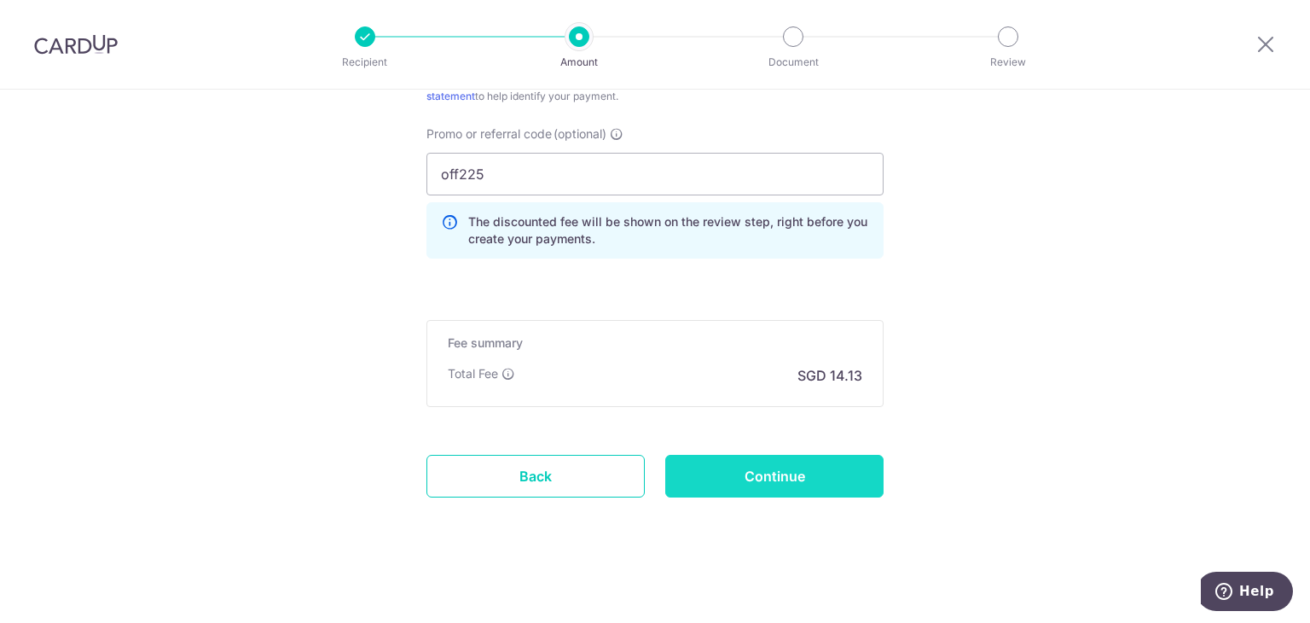
click at [754, 468] on input "Continue" at bounding box center [774, 476] width 218 height 43
type input "Create Schedule"
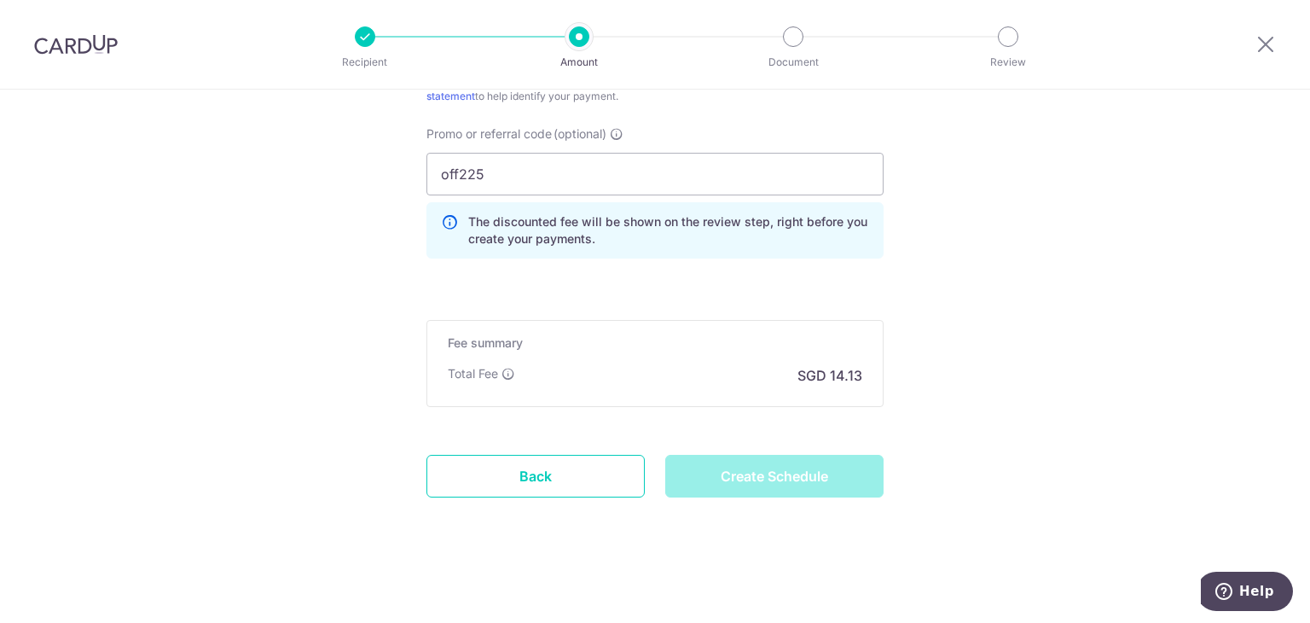
scroll to position [898, 0]
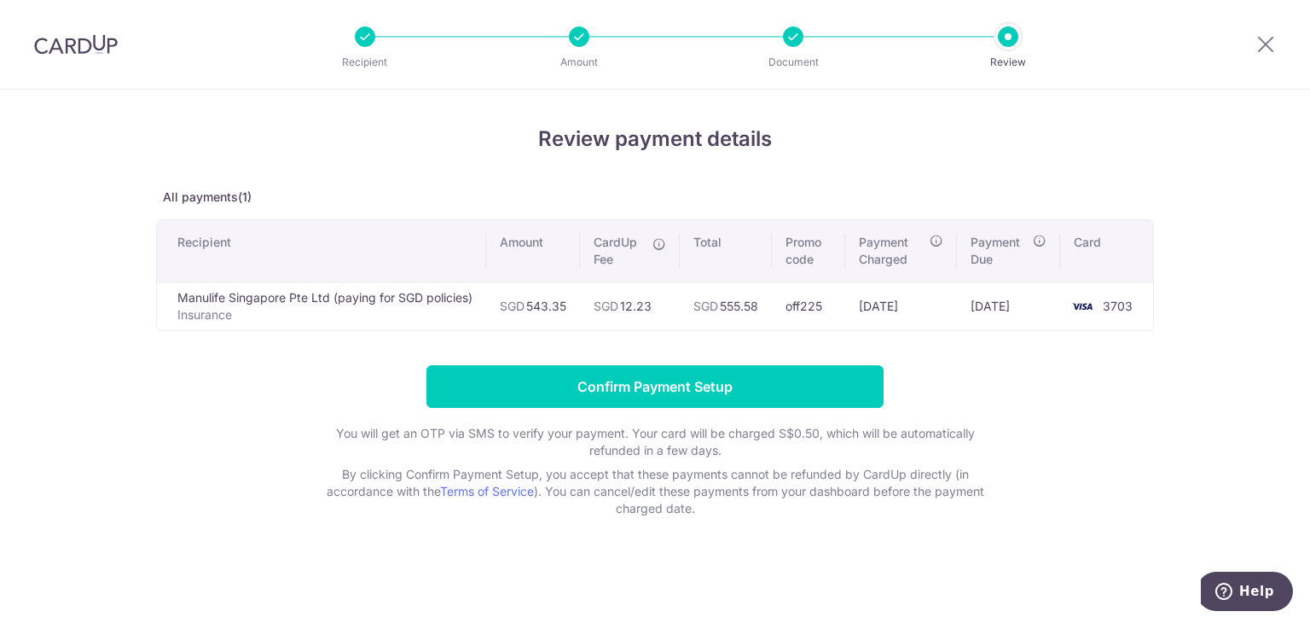
click at [791, 37] on div at bounding box center [793, 36] width 20 height 20
click at [1257, 41] on icon at bounding box center [1265, 43] width 20 height 21
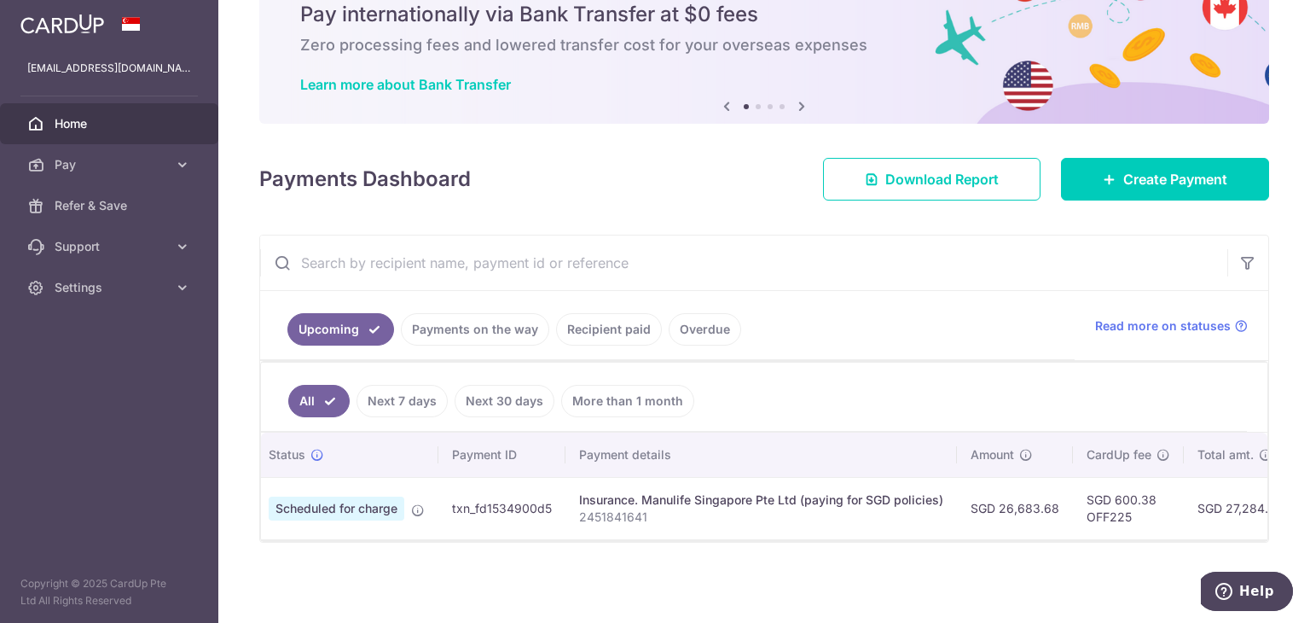
scroll to position [0, 39]
click at [1147, 169] on span "Create Payment" at bounding box center [1175, 179] width 104 height 20
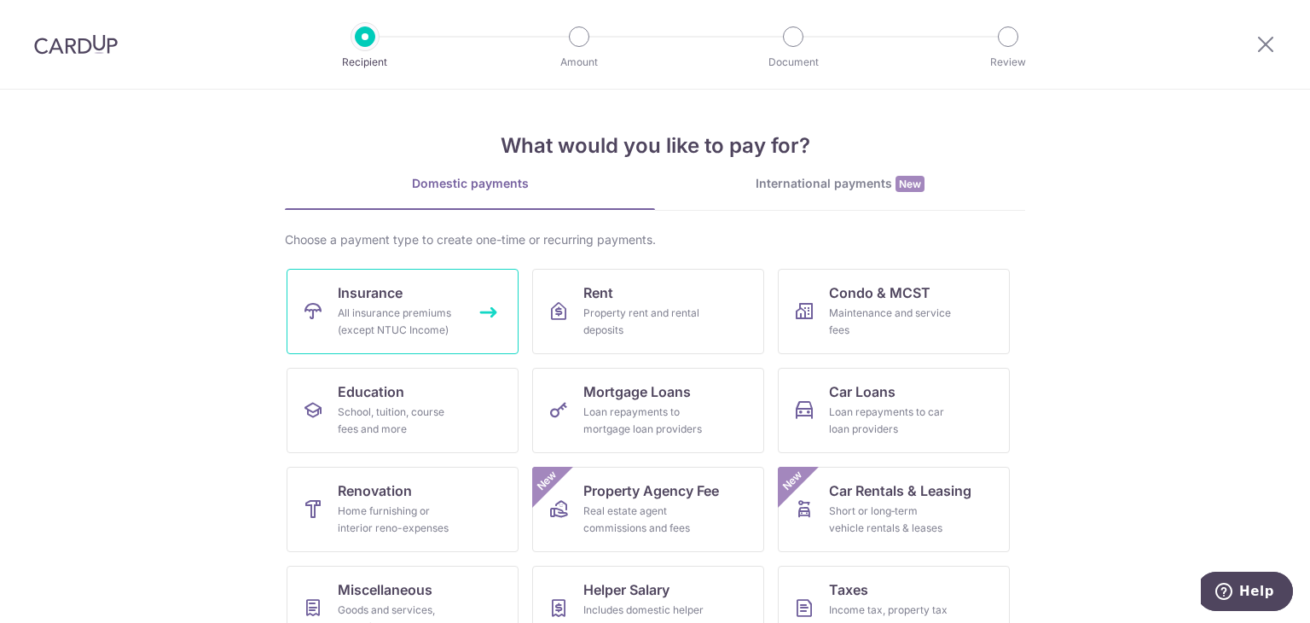
click at [403, 275] on link "Insurance All insurance premiums (except NTUC Income)" at bounding box center [403, 311] width 232 height 85
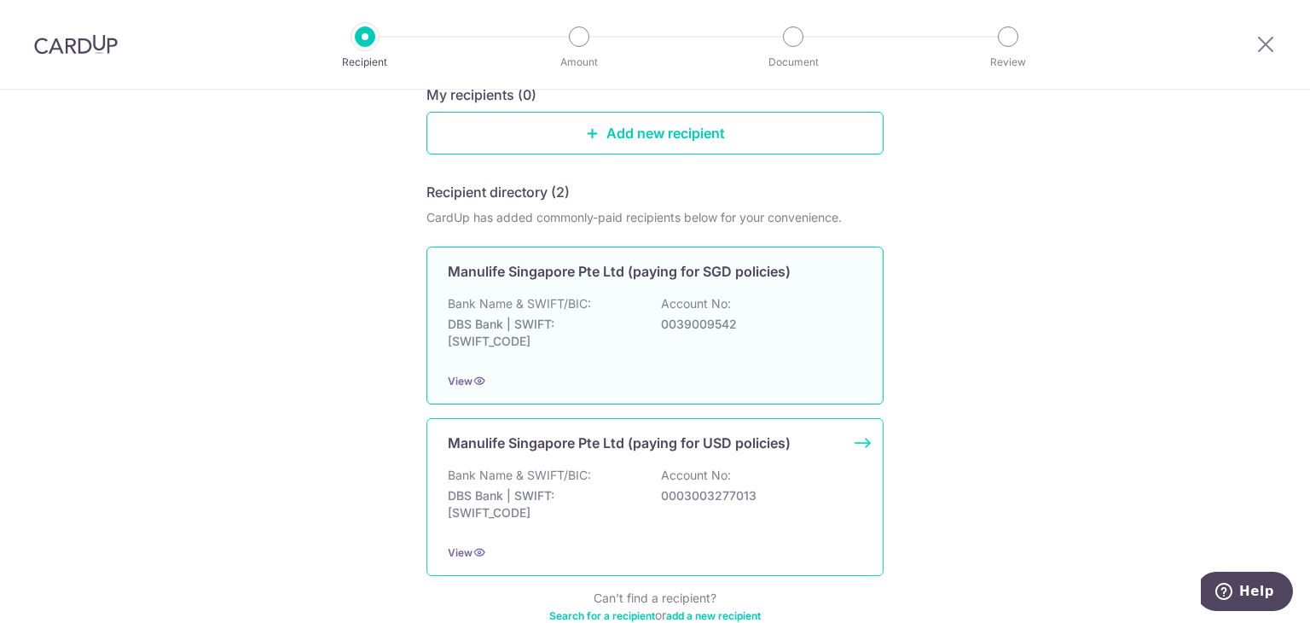
scroll to position [106, 0]
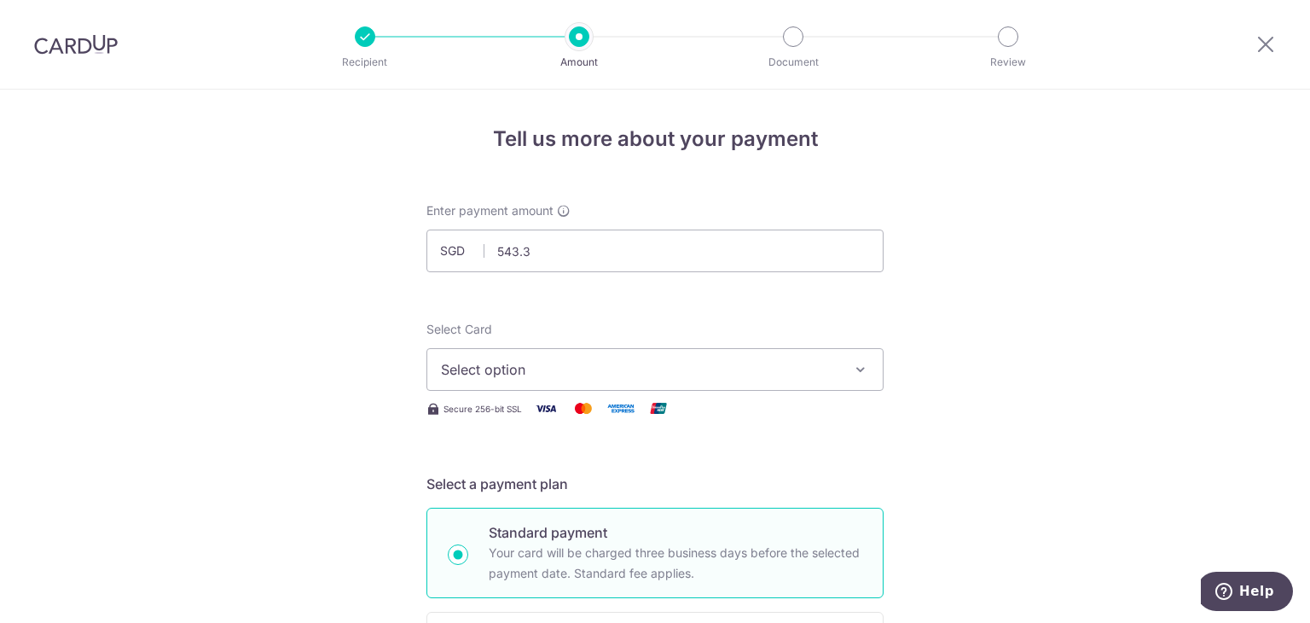
type input "543.35"
click at [612, 359] on span "Select option" at bounding box center [639, 369] width 397 height 20
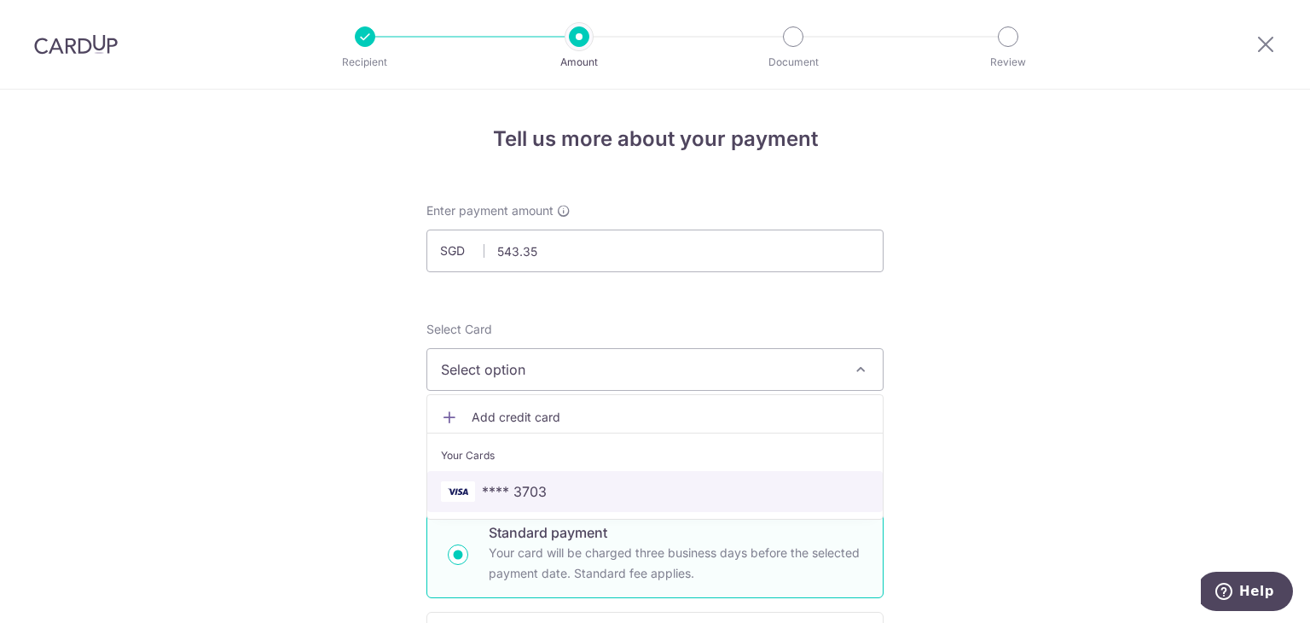
click at [588, 489] on span "**** 3703" at bounding box center [655, 491] width 428 height 20
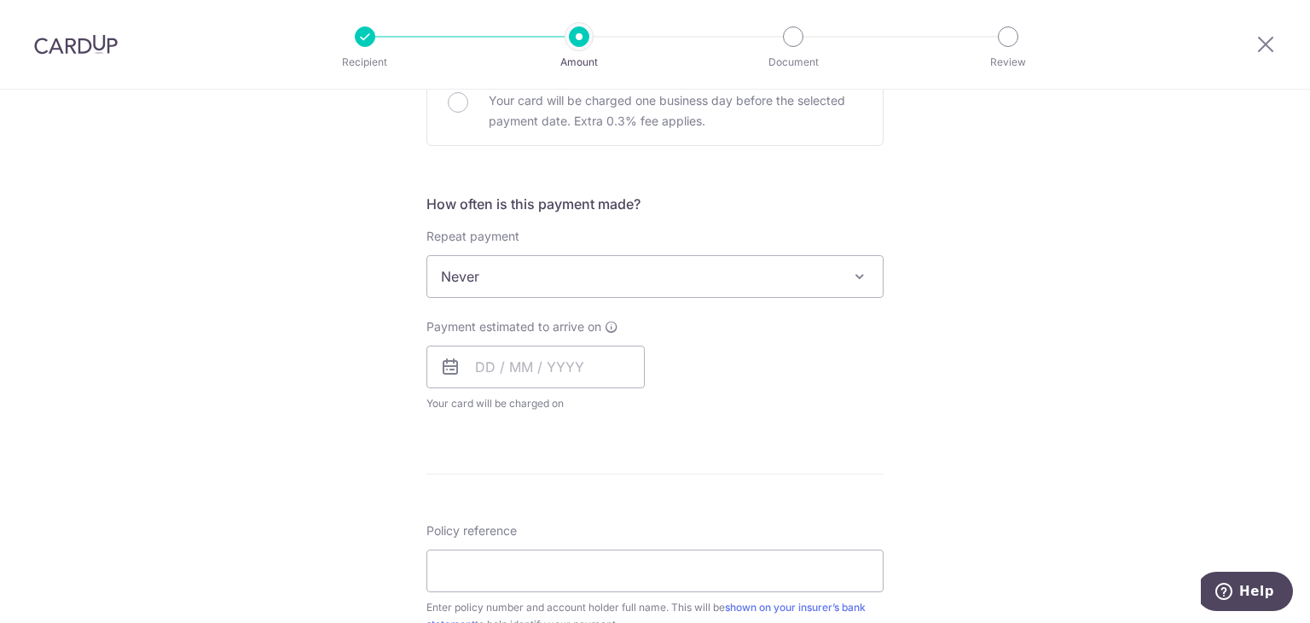
scroll to position [597, 0]
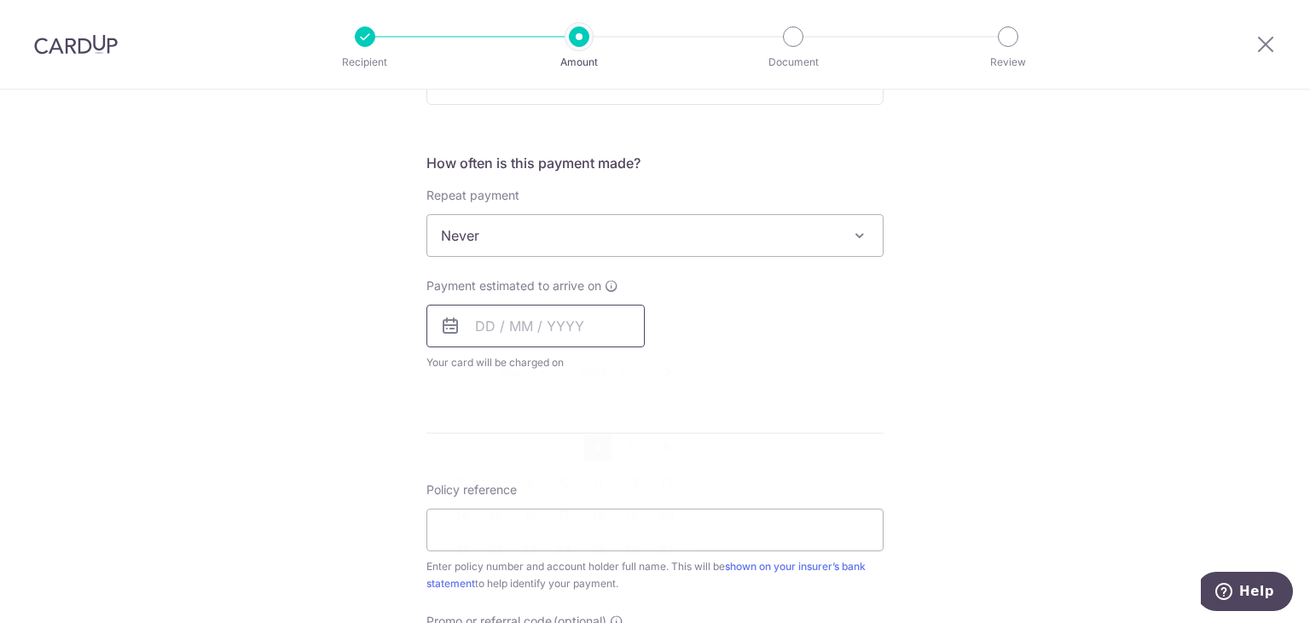
click at [478, 325] on input "text" at bounding box center [535, 325] width 218 height 43
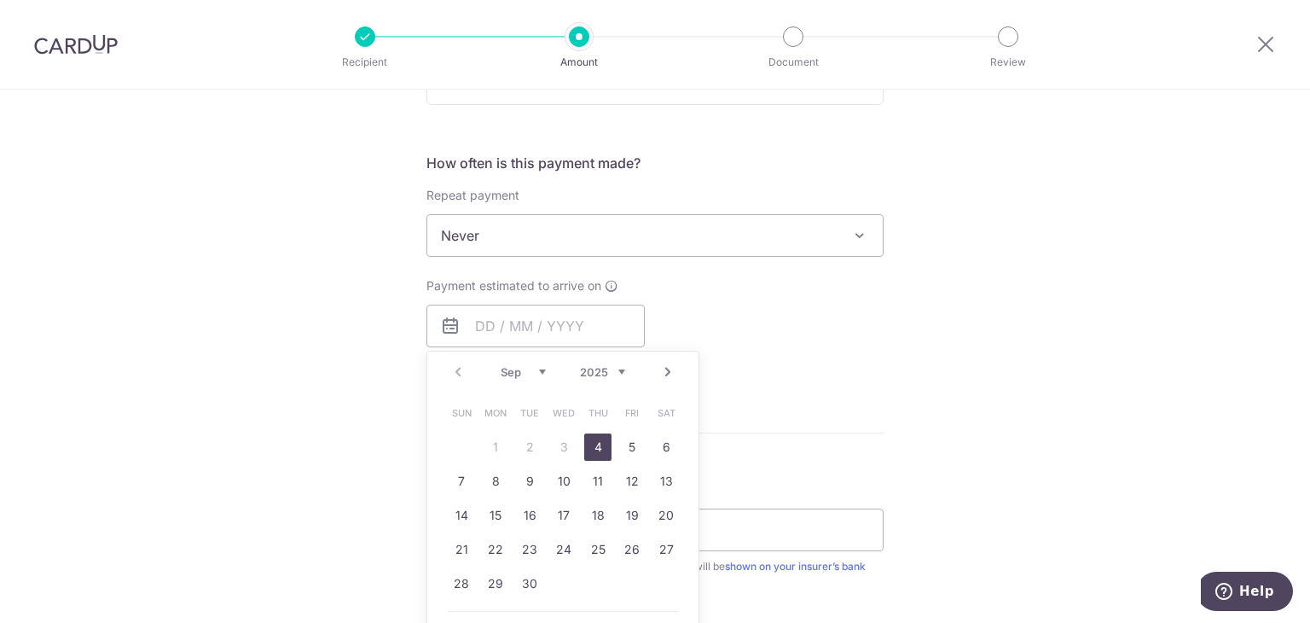
click at [590, 439] on link "4" at bounding box center [597, 446] width 27 height 27
type input "[DATE]"
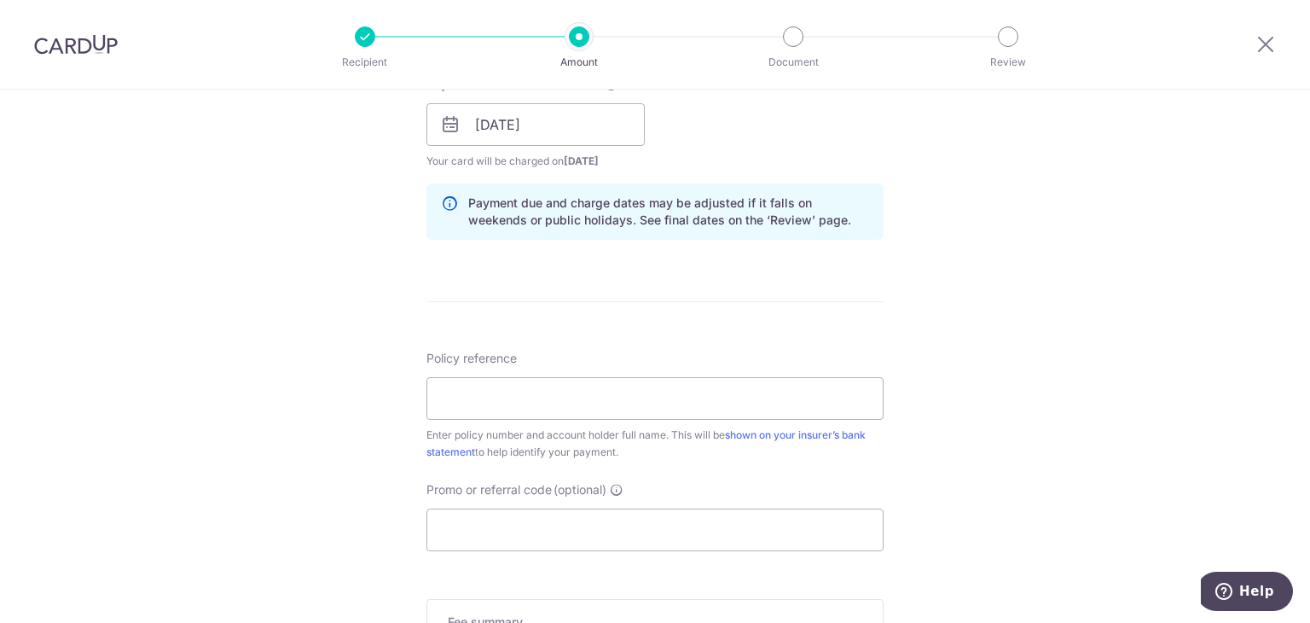
scroll to position [938, 0]
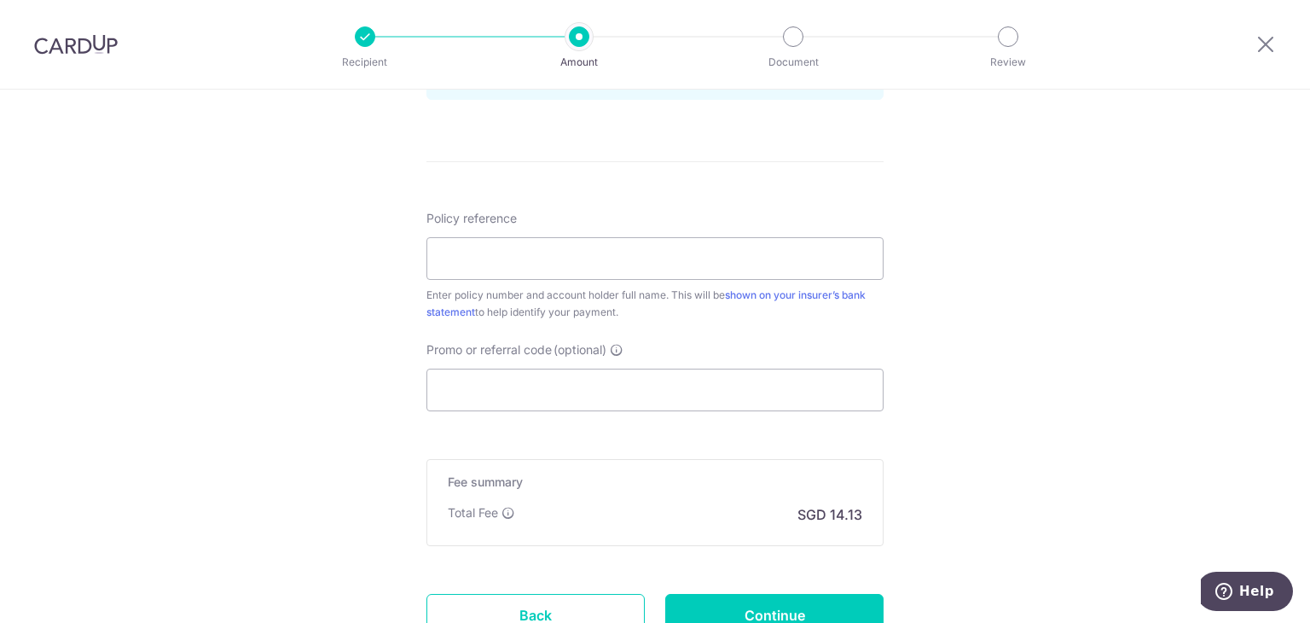
click at [583, 234] on div "Policy reference Enter policy number and account holder full name. This will be…" at bounding box center [654, 265] width 457 height 111
click at [554, 255] on input "Policy reference" at bounding box center [654, 258] width 457 height 43
type input "2470749569"
click at [649, 376] on input "Promo or referral code (optional)" at bounding box center [654, 389] width 457 height 43
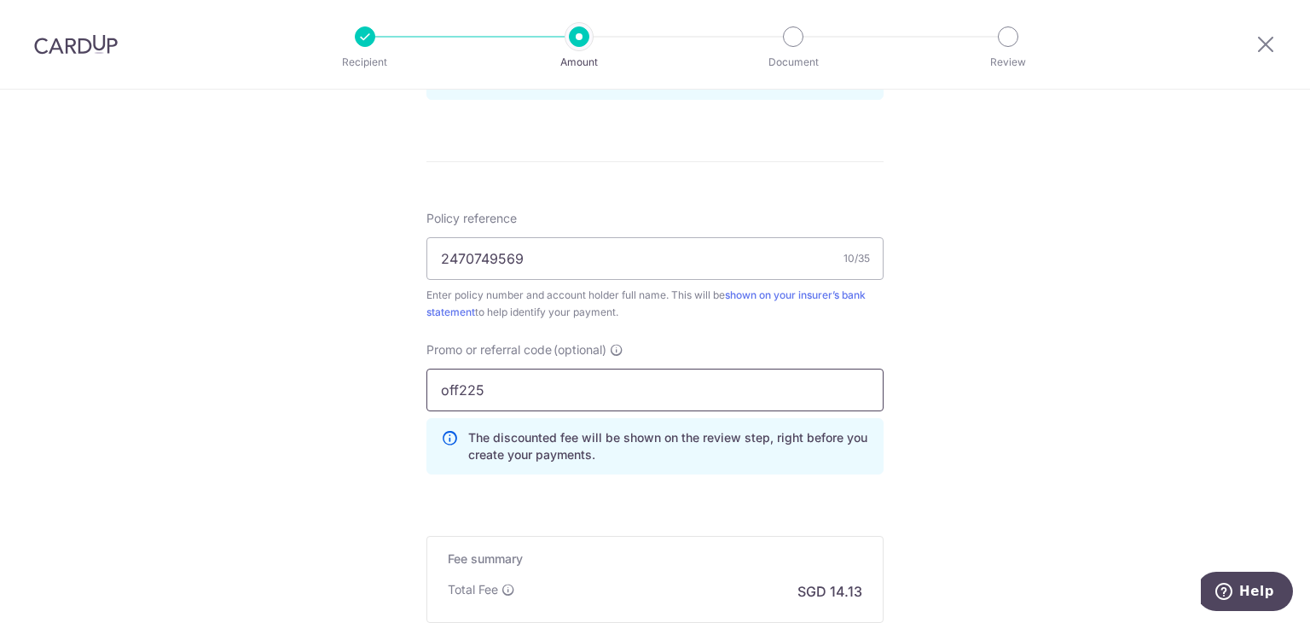
type input "off225"
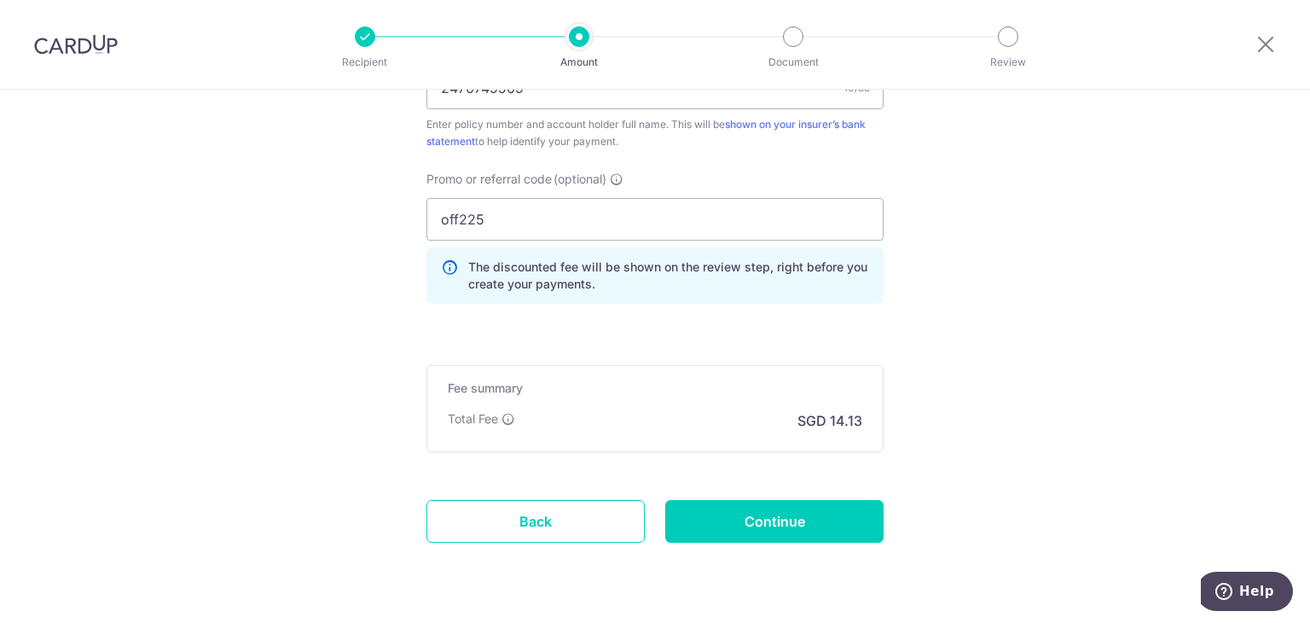
scroll to position [1154, 0]
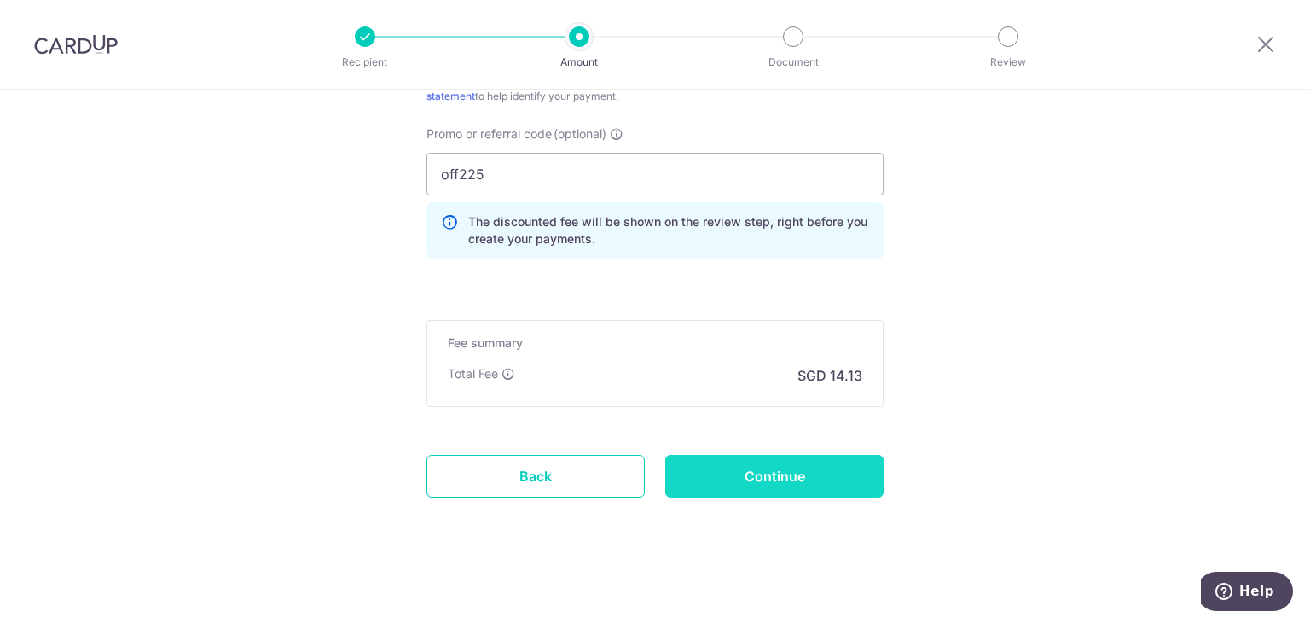
click at [798, 465] on input "Continue" at bounding box center [774, 476] width 218 height 43
type input "Create Schedule"
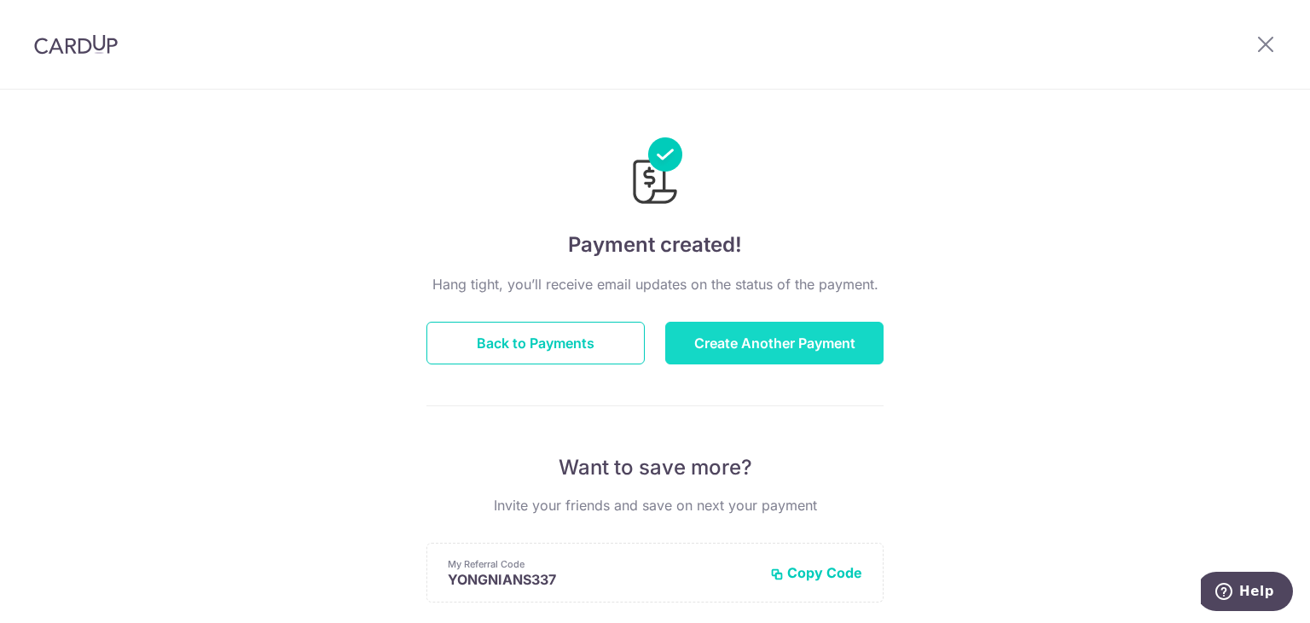
click at [821, 357] on button "Create Another Payment" at bounding box center [774, 343] width 218 height 43
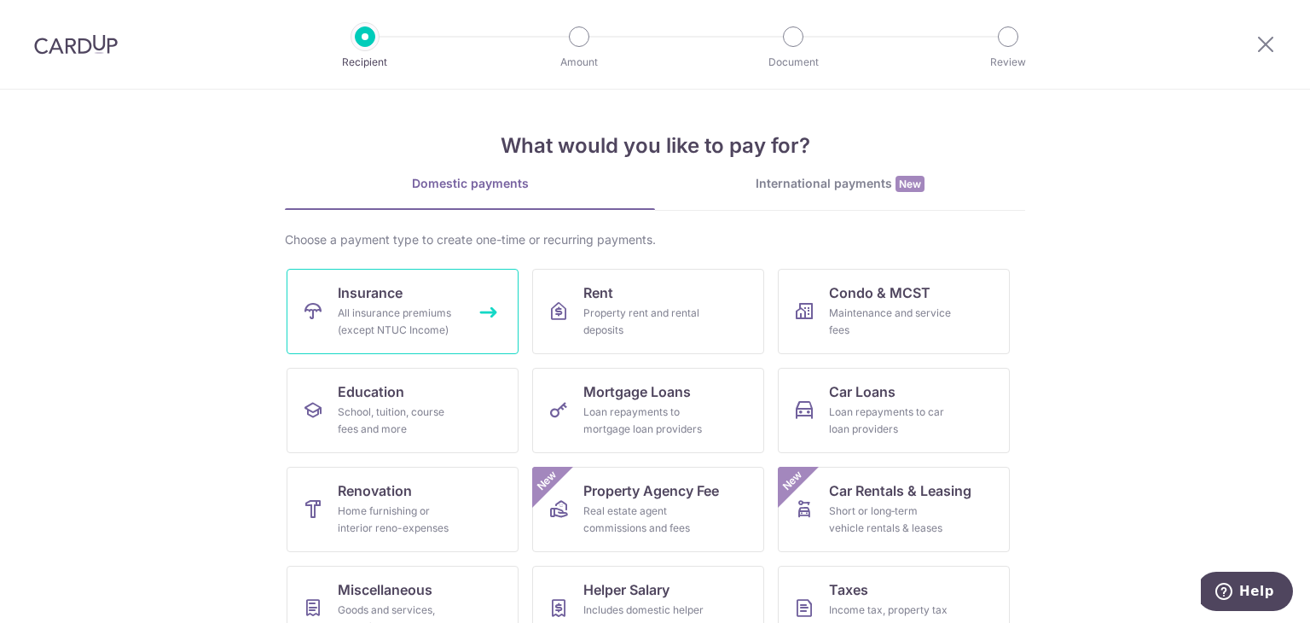
click at [377, 305] on div "All insurance premiums (except NTUC Income)" at bounding box center [399, 321] width 123 height 34
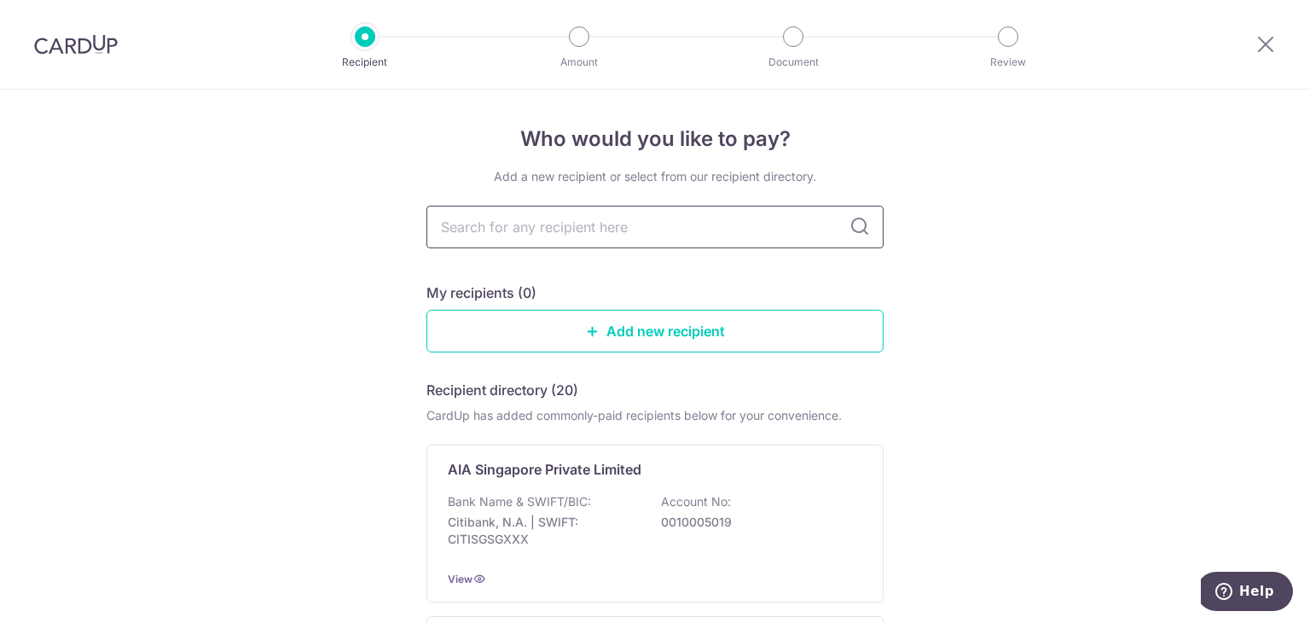
click at [577, 221] on input "text" at bounding box center [654, 227] width 457 height 43
type input "manu"
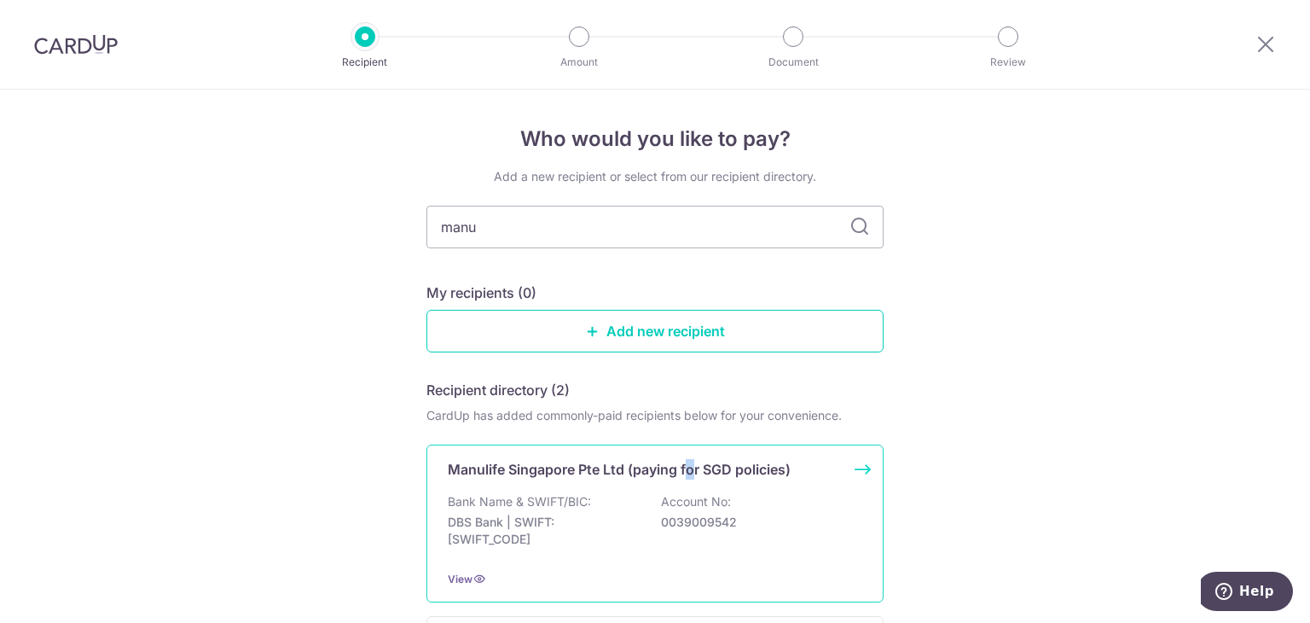
click at [686, 466] on p "Manulife Singapore Pte Ltd (paying for SGD policies)" at bounding box center [619, 469] width 343 height 20
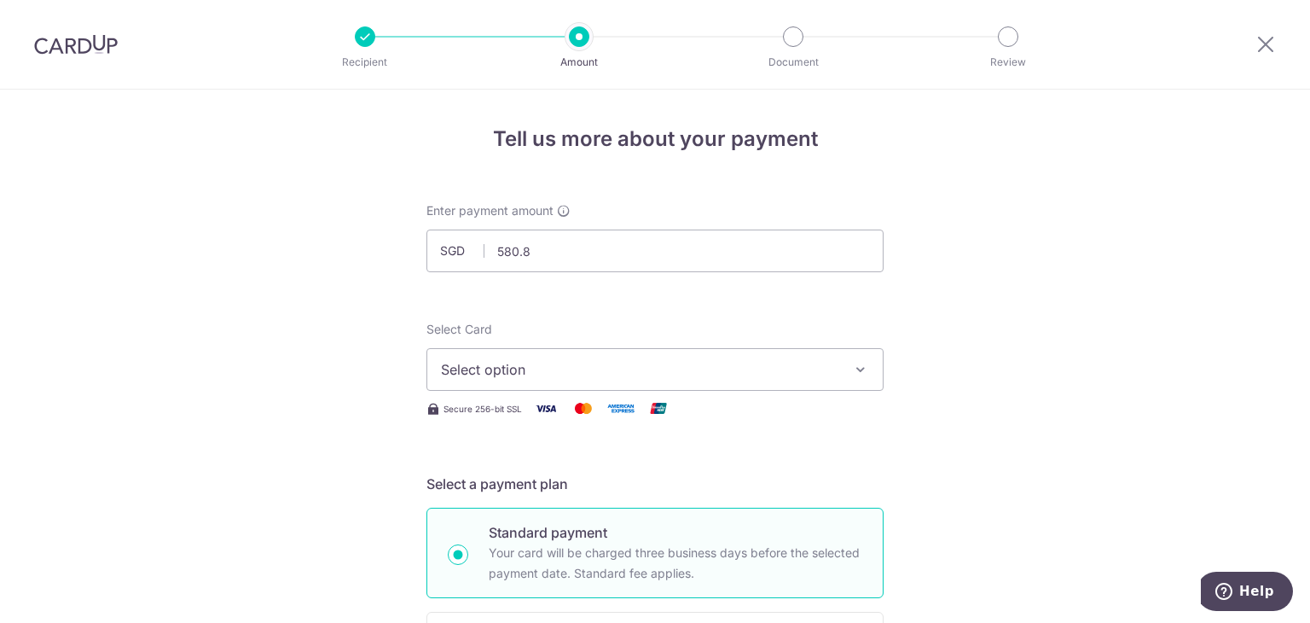
type input "580.80"
click at [727, 360] on span "Select option" at bounding box center [639, 369] width 397 height 20
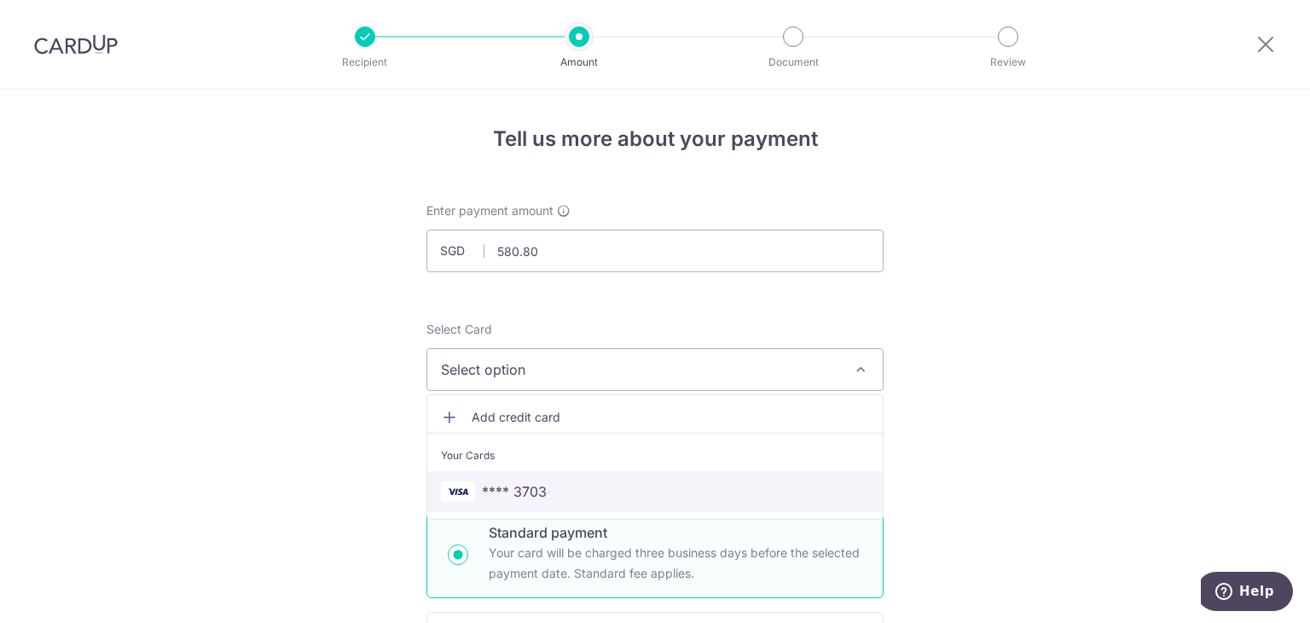
click at [693, 488] on span "**** 3703" at bounding box center [655, 491] width 428 height 20
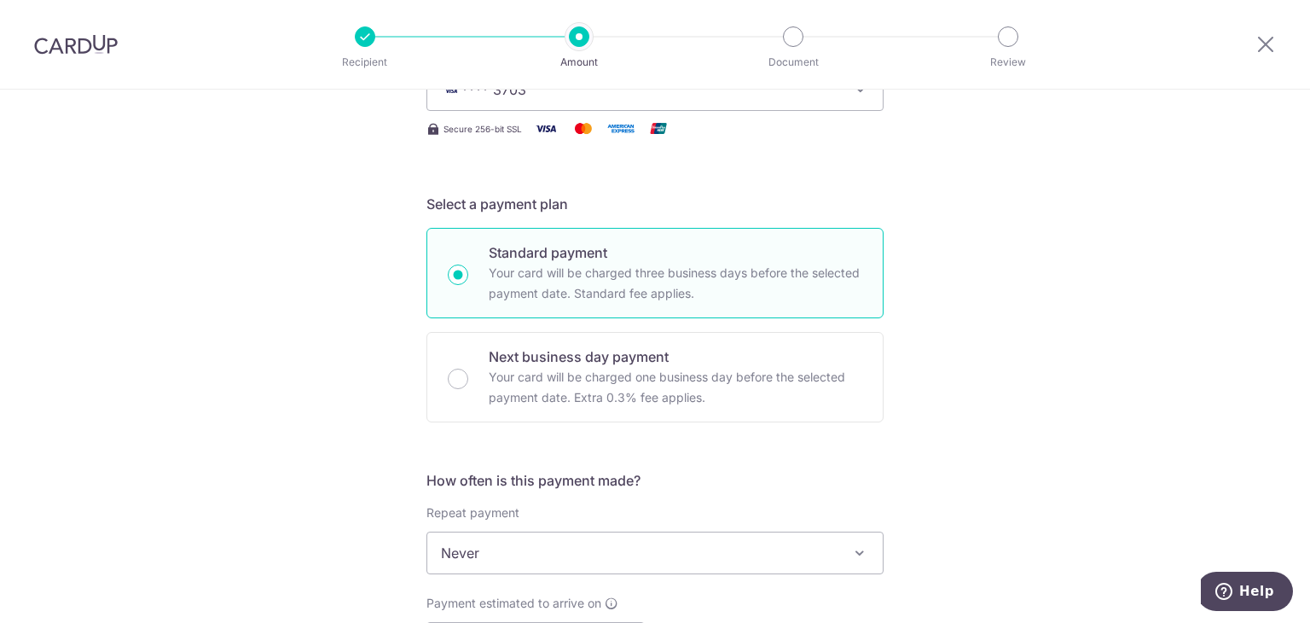
scroll to position [426, 0]
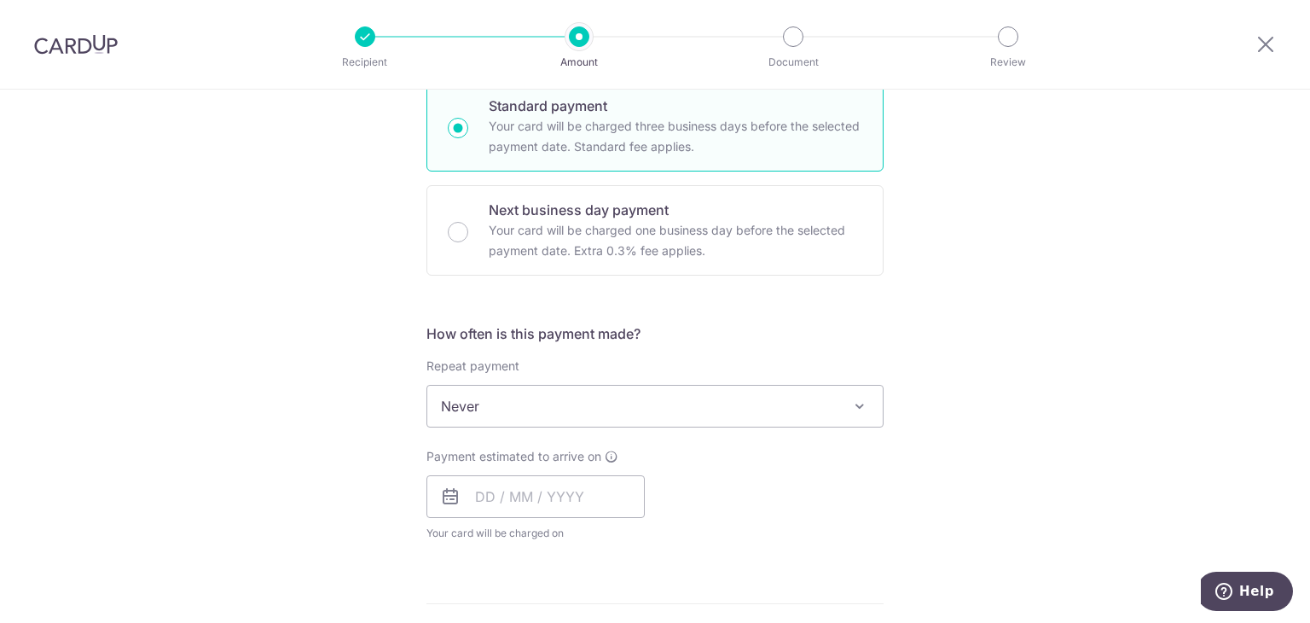
click at [609, 395] on span "Never" at bounding box center [654, 406] width 455 height 41
click at [549, 519] on div "Payment estimated to arrive on Your card will be charged on for the first payme…" at bounding box center [535, 495] width 218 height 94
click at [555, 498] on input "text" at bounding box center [535, 496] width 218 height 43
click at [594, 604] on link "4" at bounding box center [597, 617] width 27 height 27
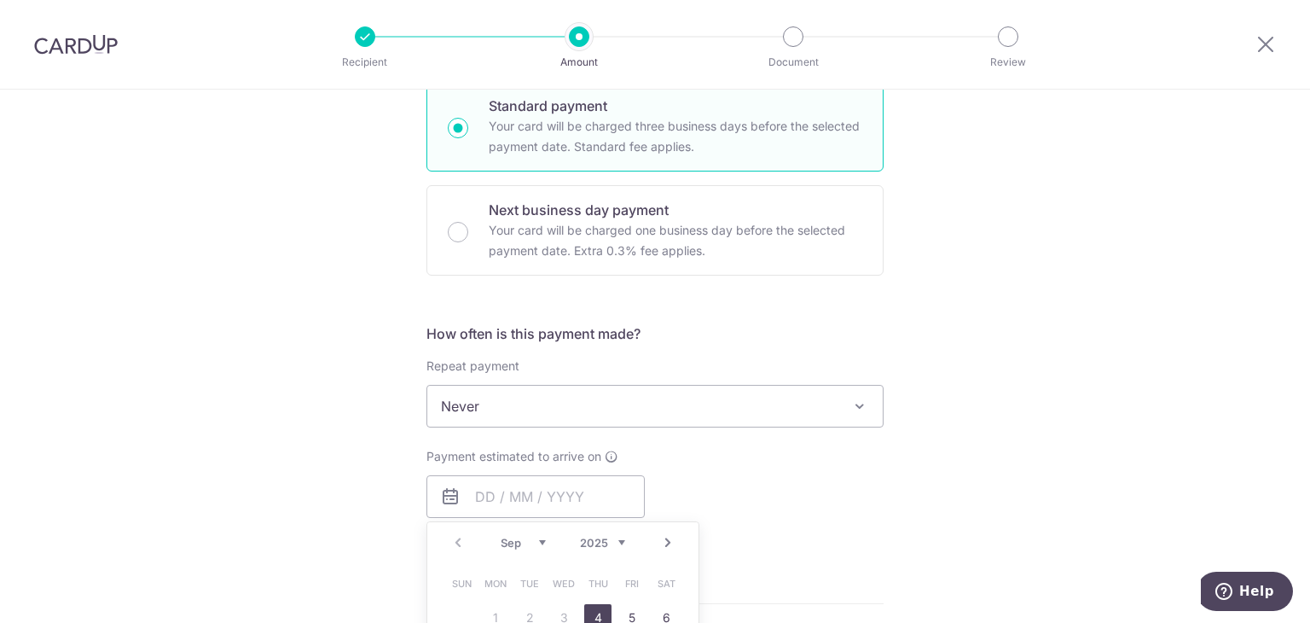
type input "[DATE]"
click at [1025, 350] on div "Tell us more about your payment Enter payment amount SGD 580.80 580.80 Select C…" at bounding box center [655, 434] width 1310 height 1543
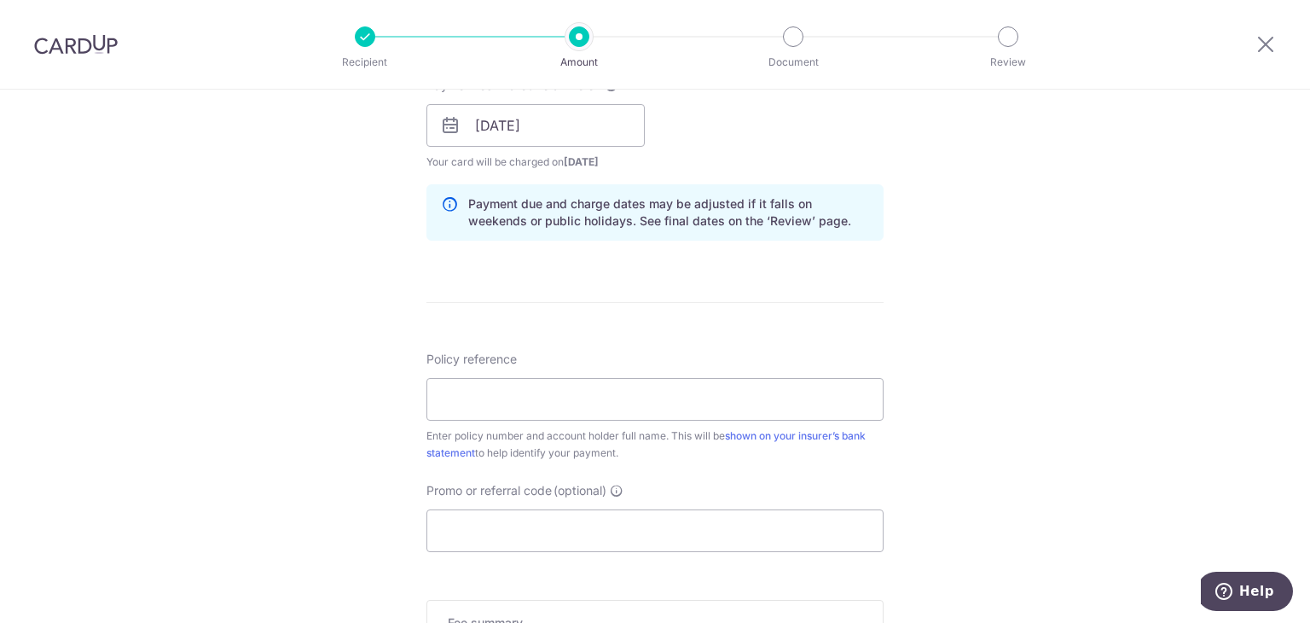
scroll to position [768, 0]
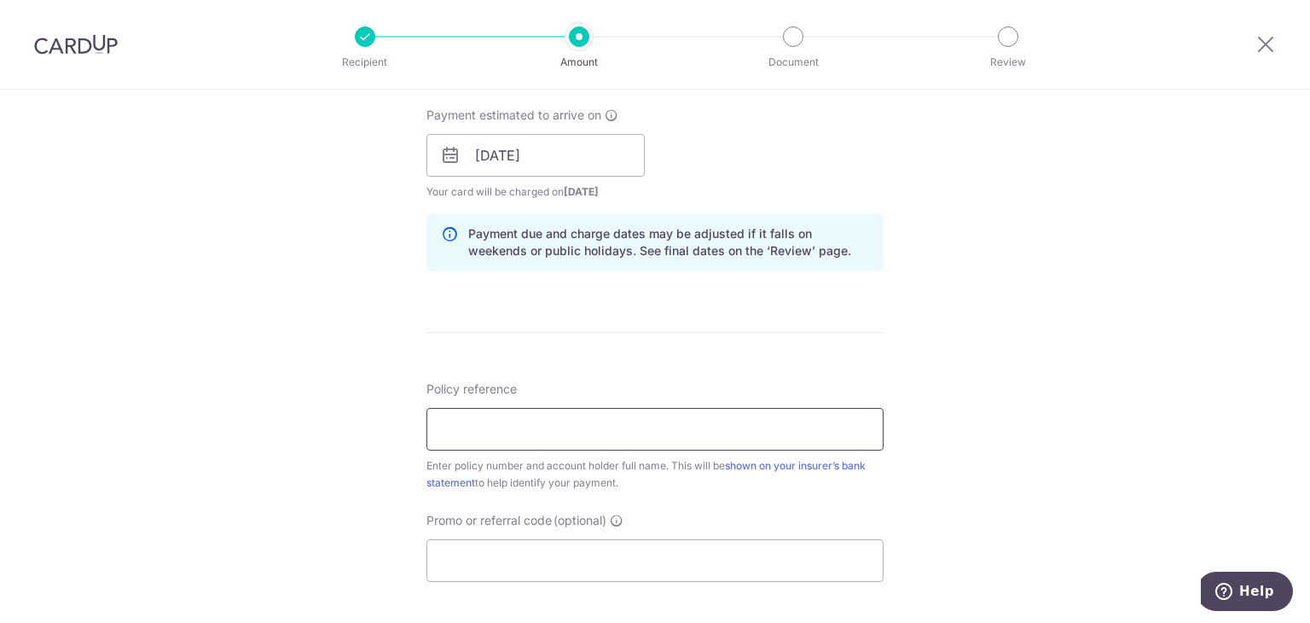
click at [660, 434] on input "Policy reference" at bounding box center [654, 429] width 457 height 43
type input "2470749577"
click at [648, 550] on input "Promo or referral code (optional)" at bounding box center [654, 560] width 457 height 43
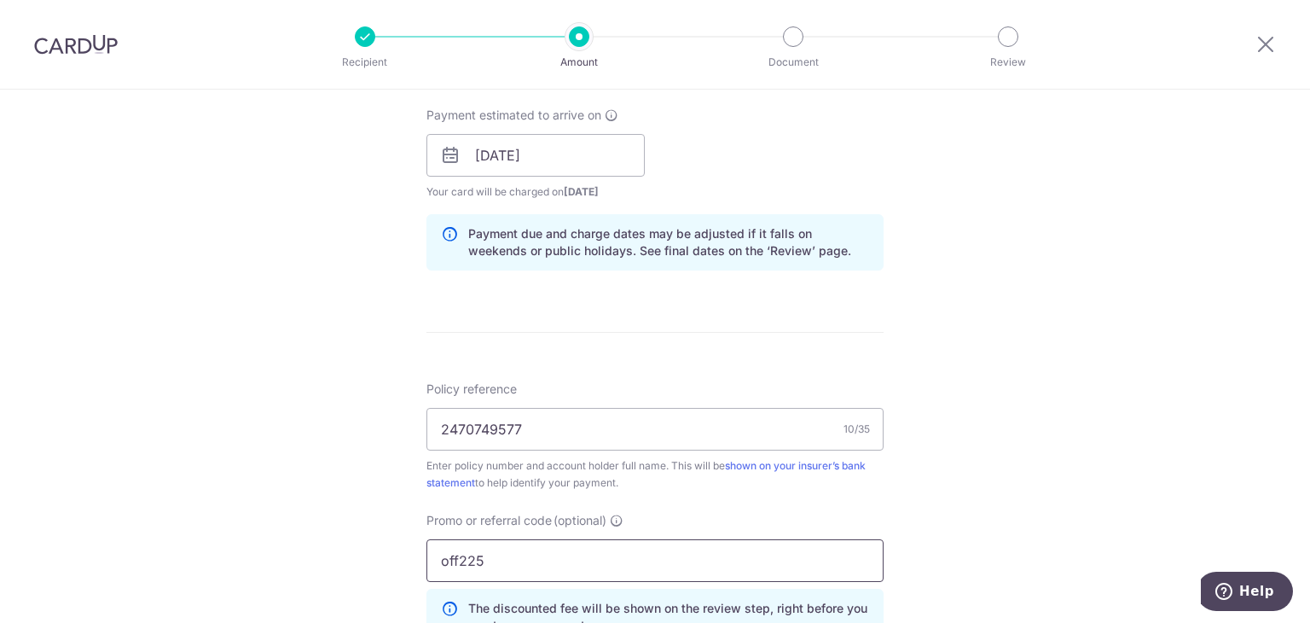
type input "off225"
click at [1006, 218] on div "Tell us more about your payment Enter payment amount SGD 580.80 580.80 Select C…" at bounding box center [655, 167] width 1310 height 1690
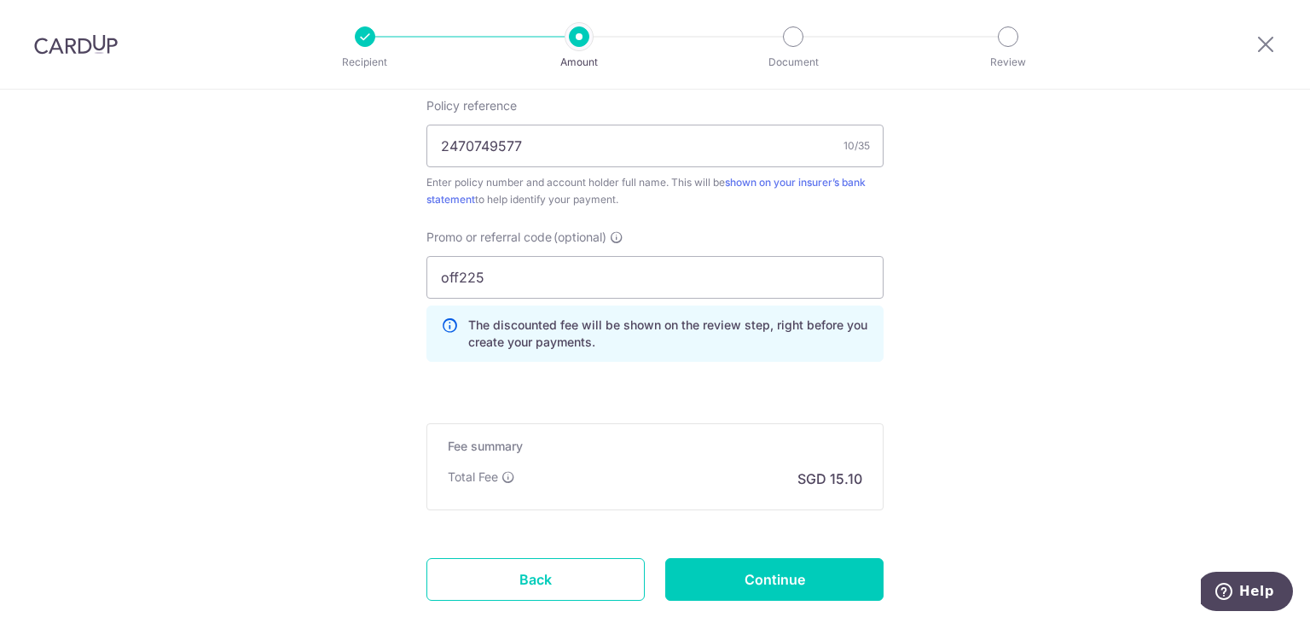
scroll to position [1154, 0]
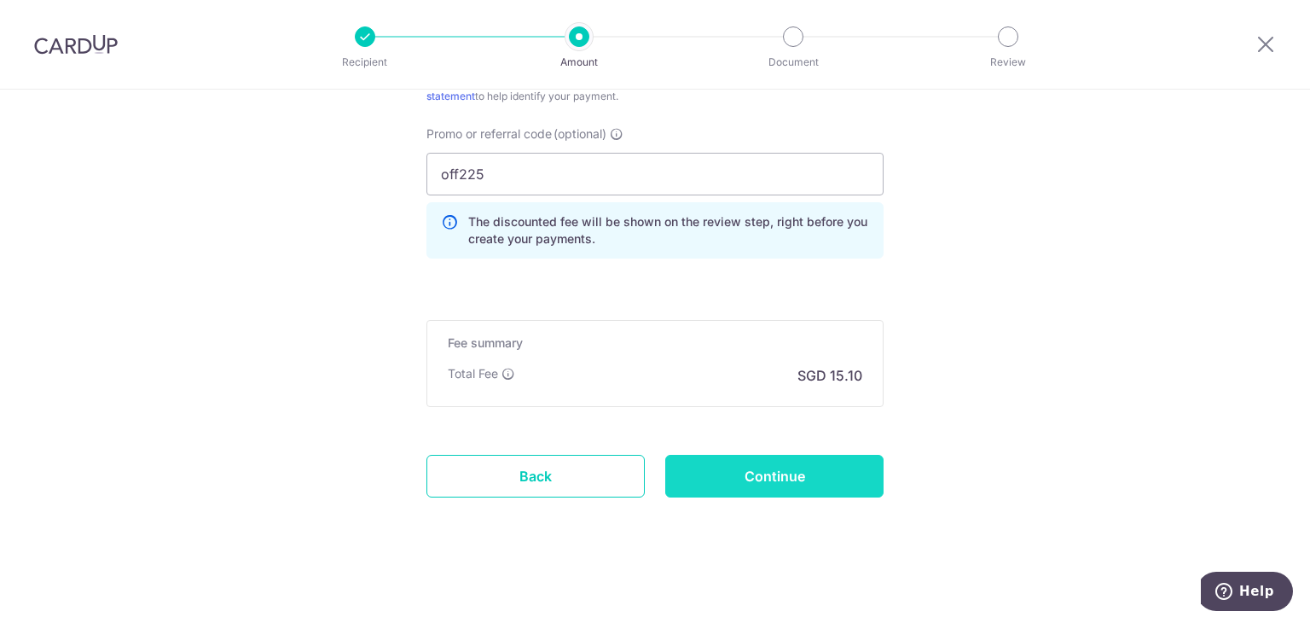
click at [778, 476] on input "Continue" at bounding box center [774, 476] width 218 height 43
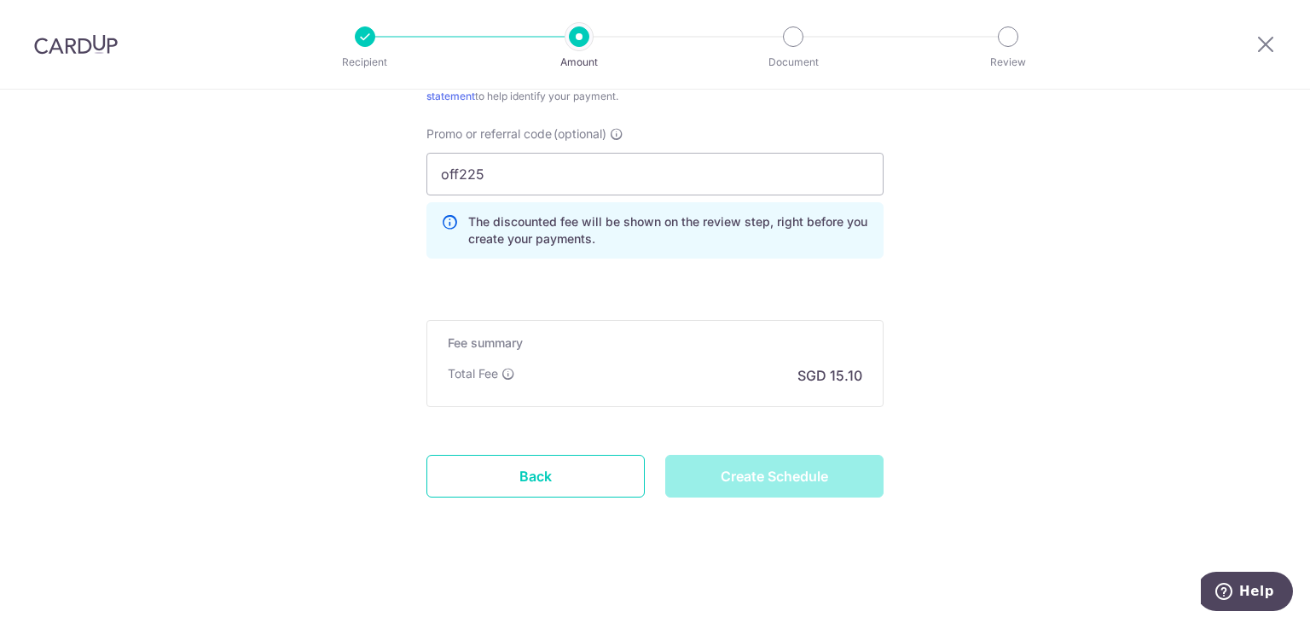
type input "Create Schedule"
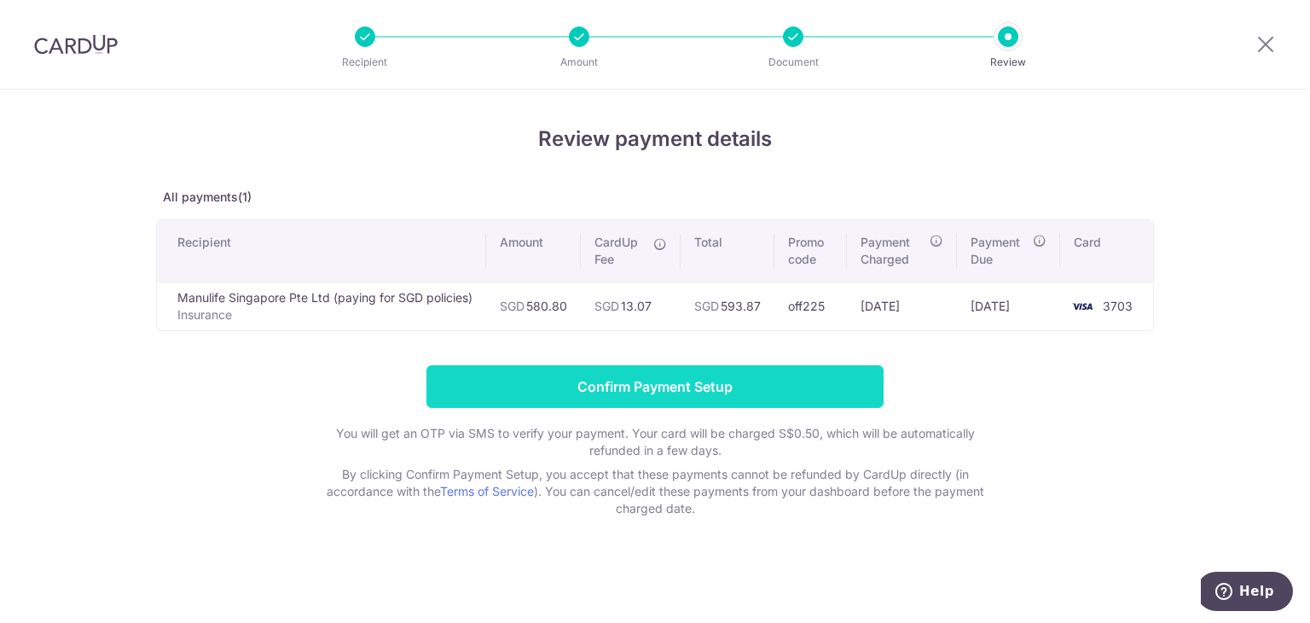
click at [795, 397] on input "Confirm Payment Setup" at bounding box center [654, 386] width 457 height 43
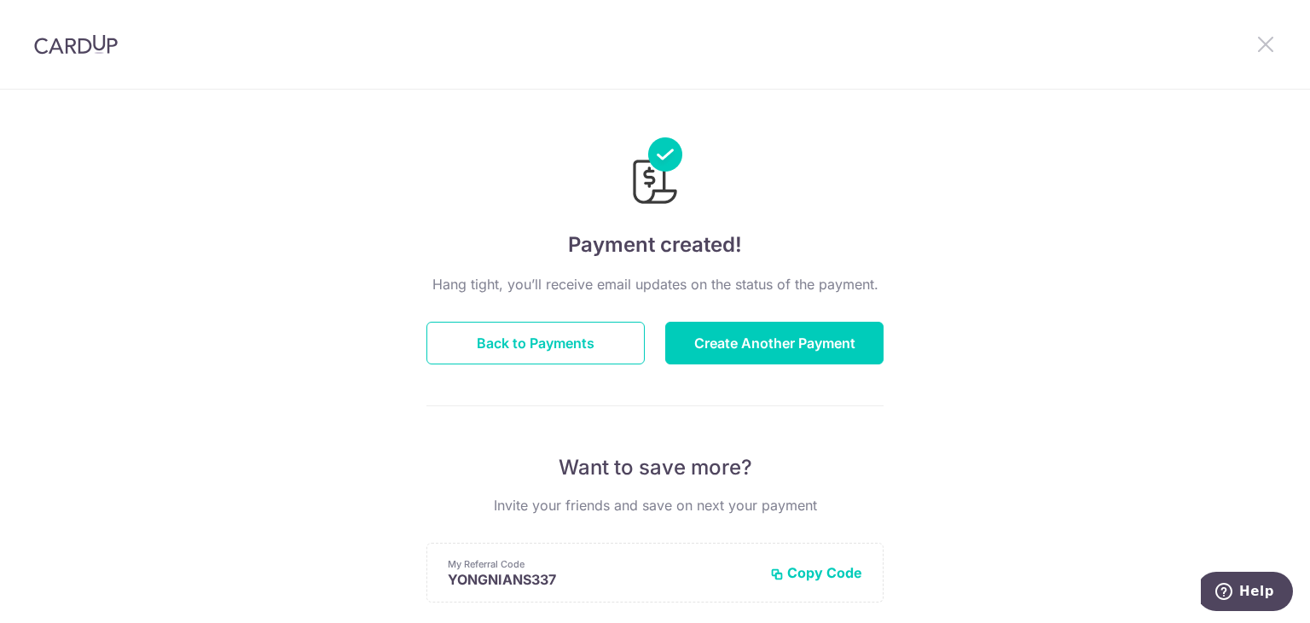
click at [1258, 43] on icon at bounding box center [1265, 43] width 20 height 21
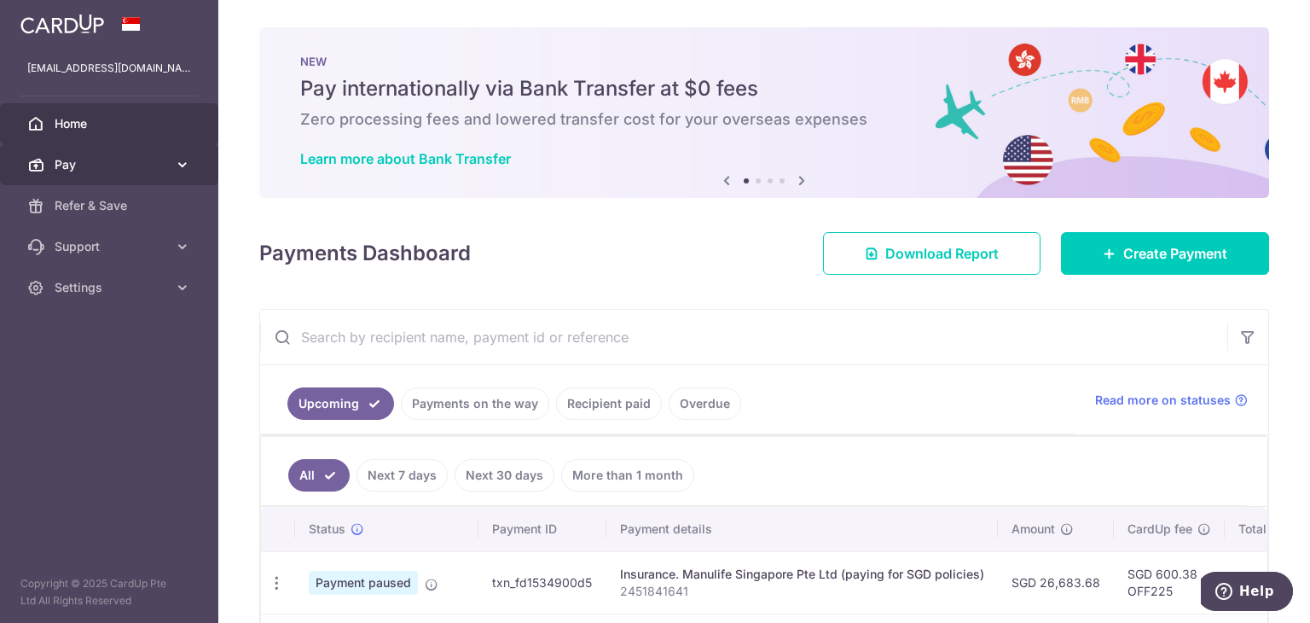
click at [121, 163] on span "Pay" at bounding box center [111, 164] width 113 height 17
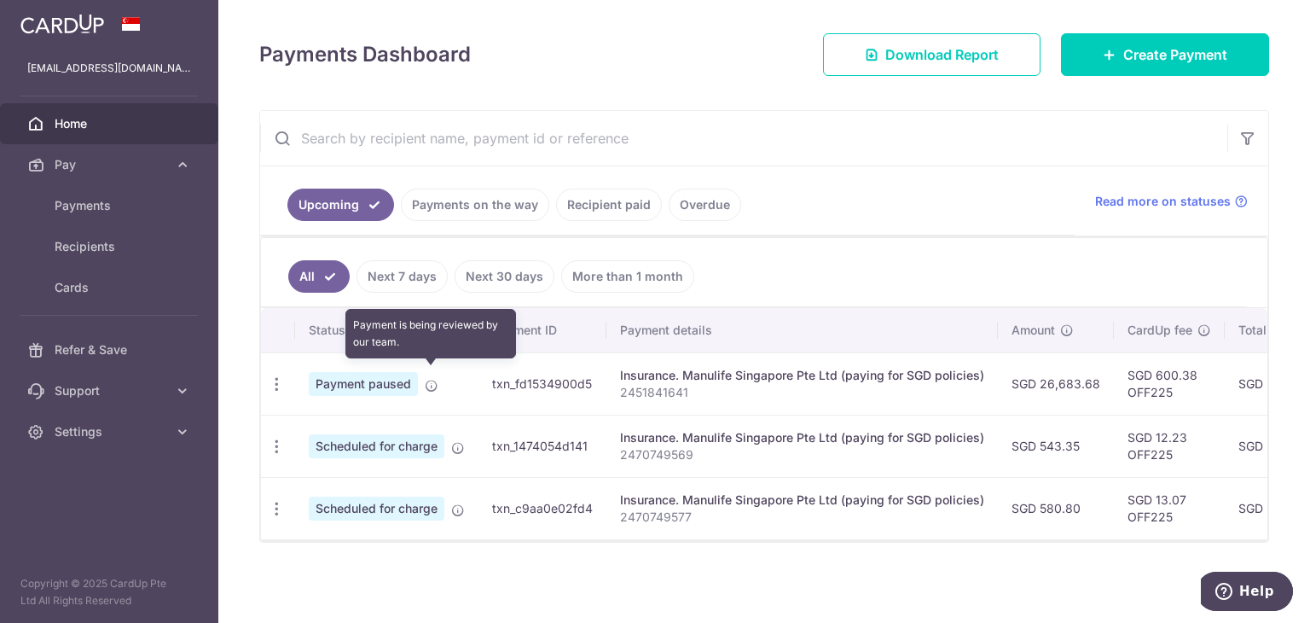
click at [430, 379] on icon at bounding box center [432, 386] width 14 height 14
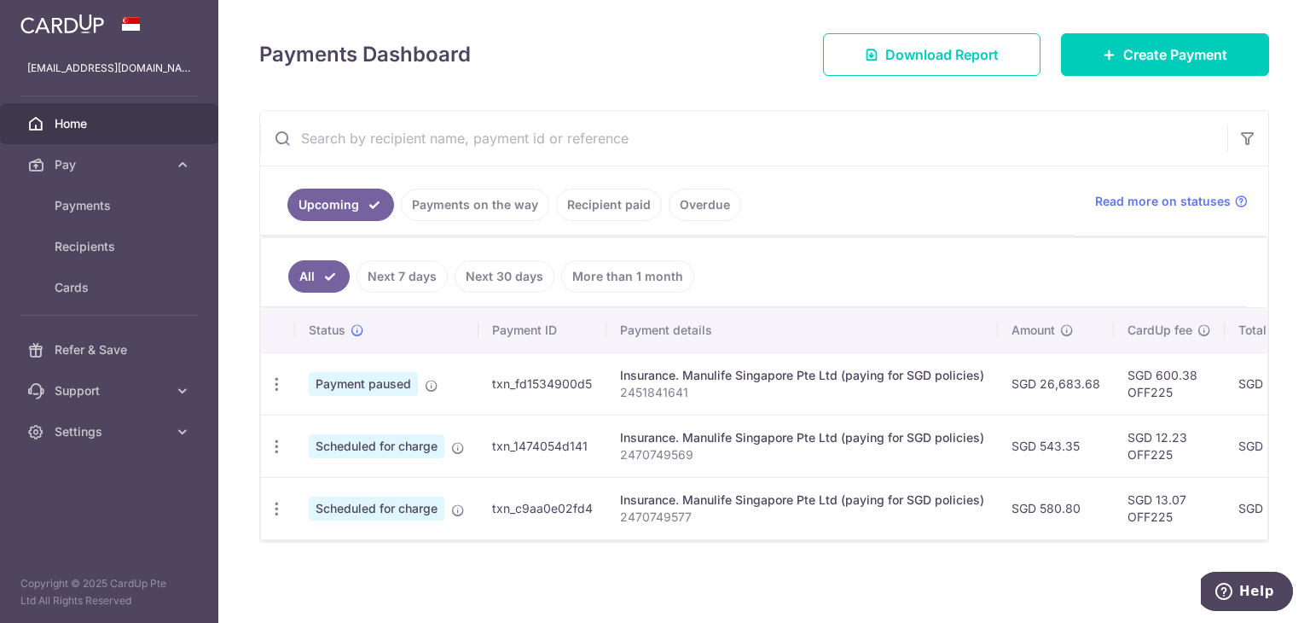
click at [475, 190] on link "Payments on the way" at bounding box center [475, 204] width 148 height 32
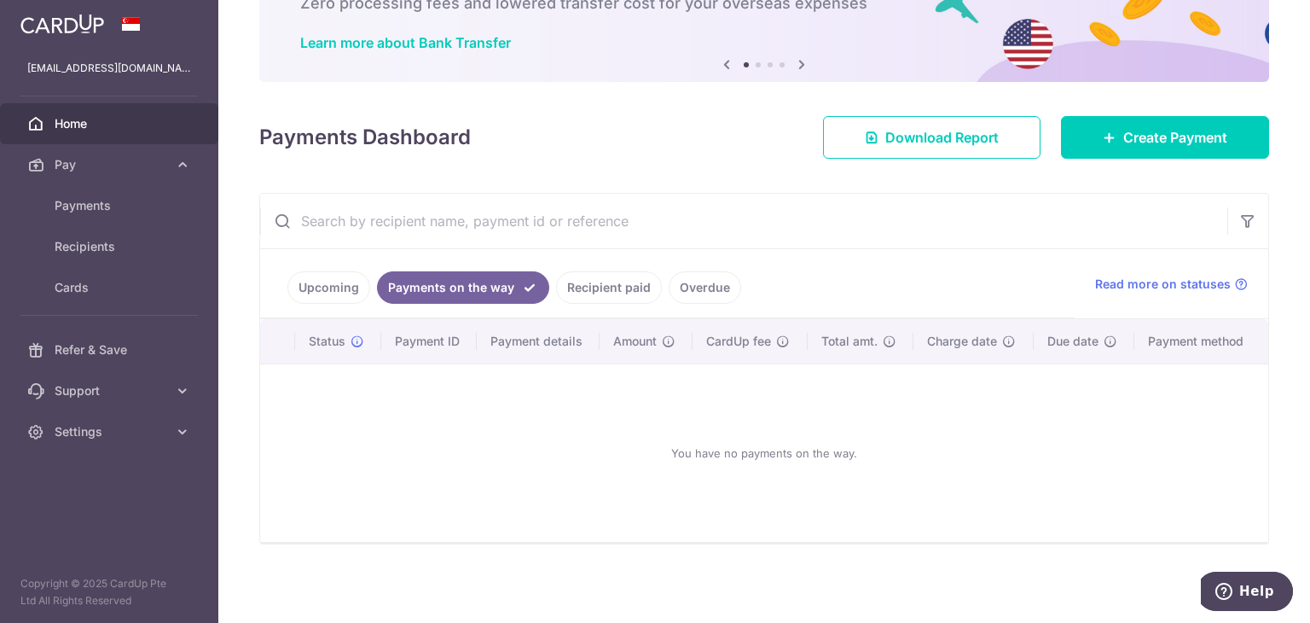
click at [333, 288] on link "Upcoming" at bounding box center [328, 287] width 83 height 32
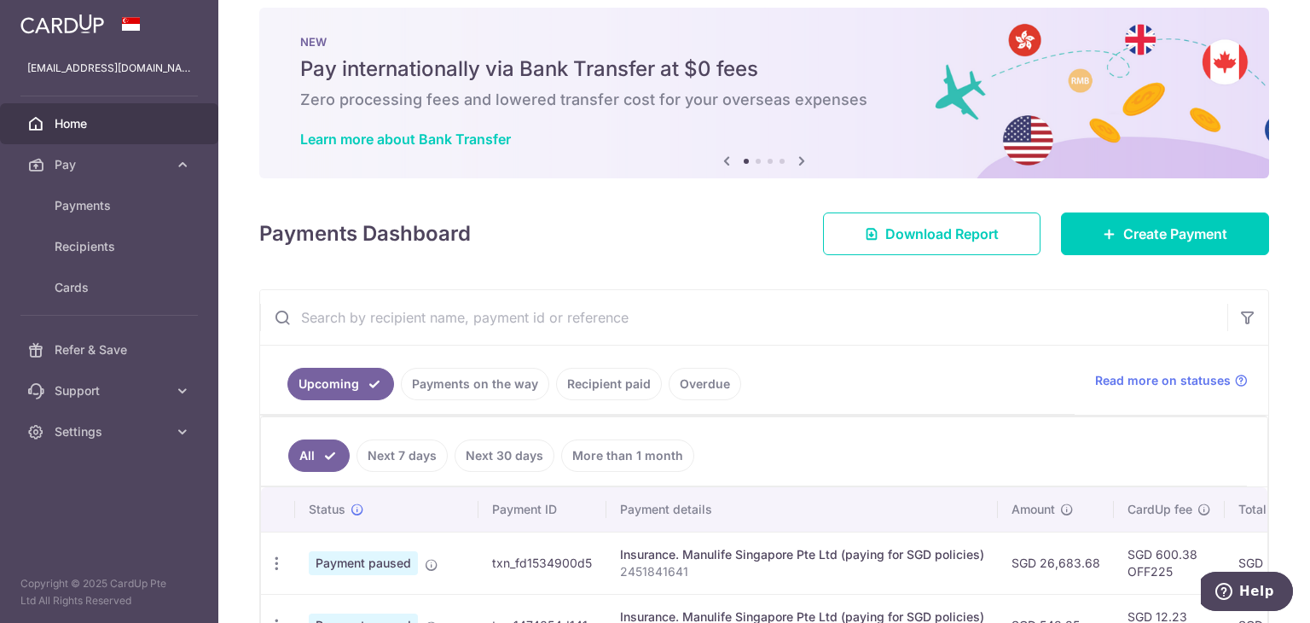
scroll to position [0, 0]
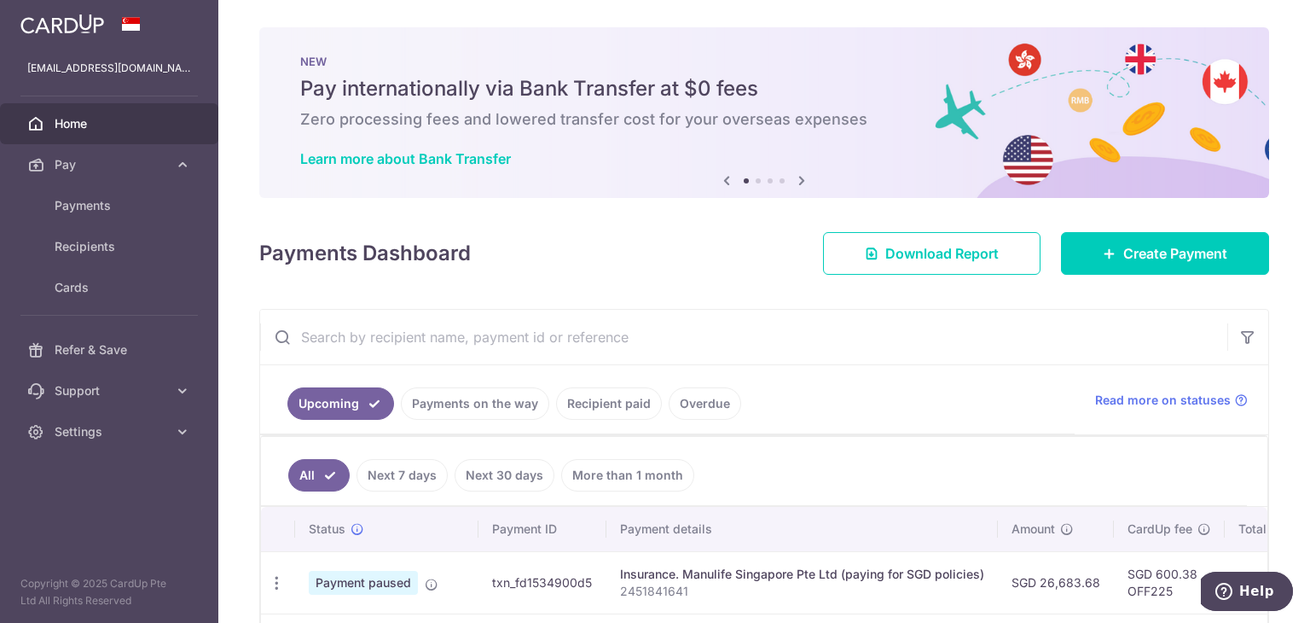
click at [125, 72] on p "[EMAIL_ADDRESS][DOMAIN_NAME]" at bounding box center [109, 68] width 164 height 17
